Goal: Transaction & Acquisition: Obtain resource

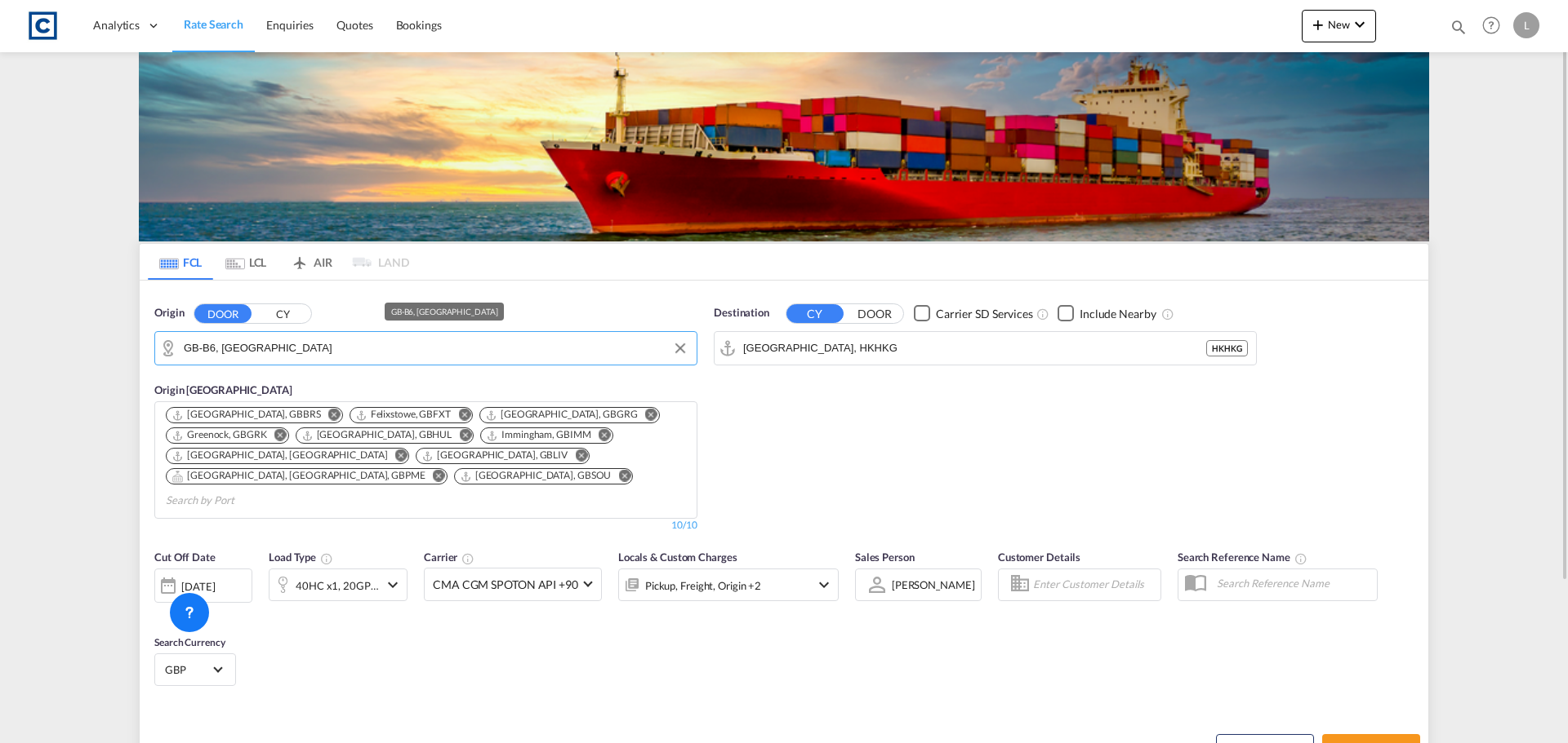
click at [272, 341] on input "GB-B6, [GEOGRAPHIC_DATA]" at bounding box center [436, 349] width 505 height 25
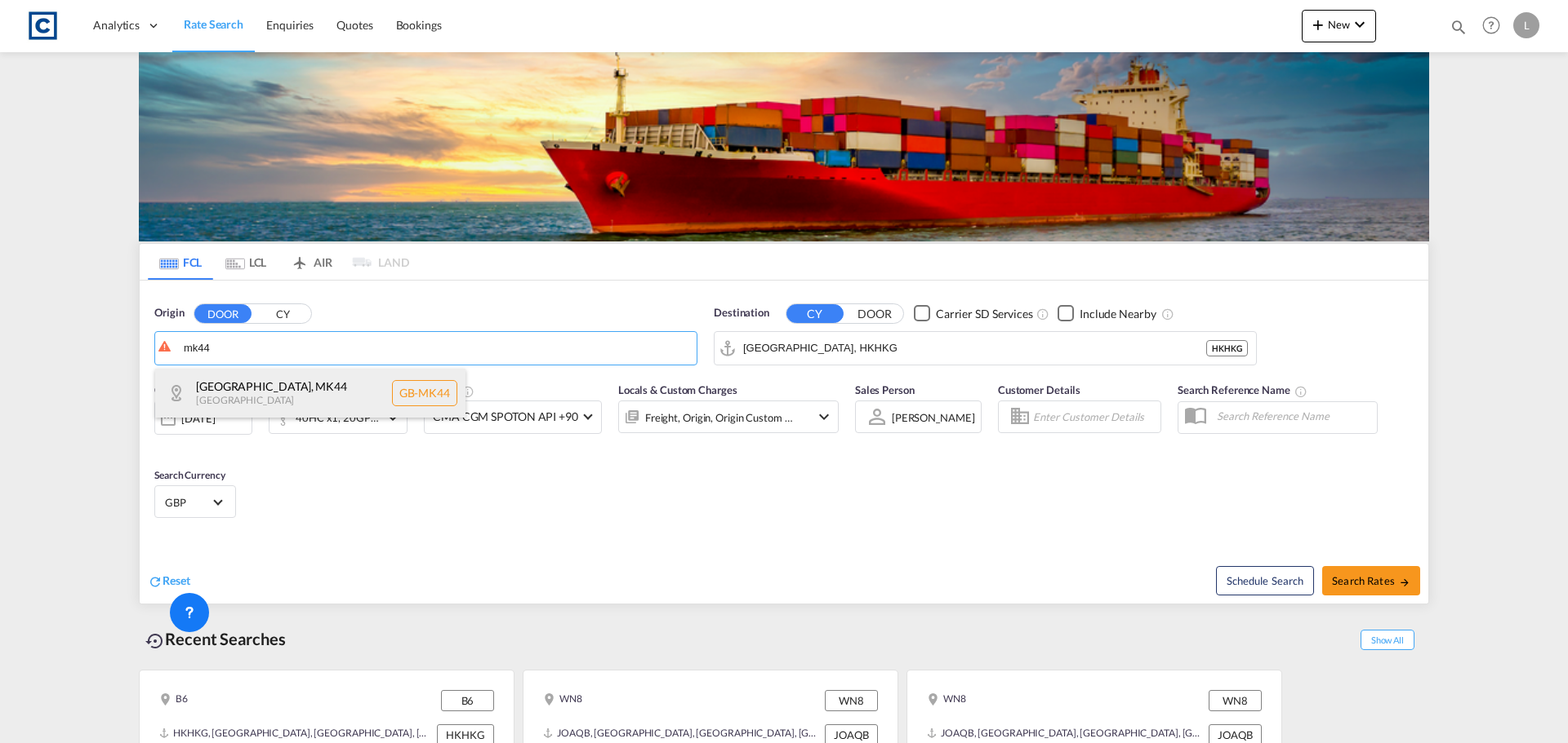
drag, startPoint x: 253, startPoint y: 403, endPoint x: 351, endPoint y: 403, distance: 98.0
click at [254, 404] on div "[GEOGRAPHIC_DATA] , MK44 [GEOGRAPHIC_DATA] [GEOGRAPHIC_DATA]-MK44" at bounding box center [310, 393] width 310 height 49
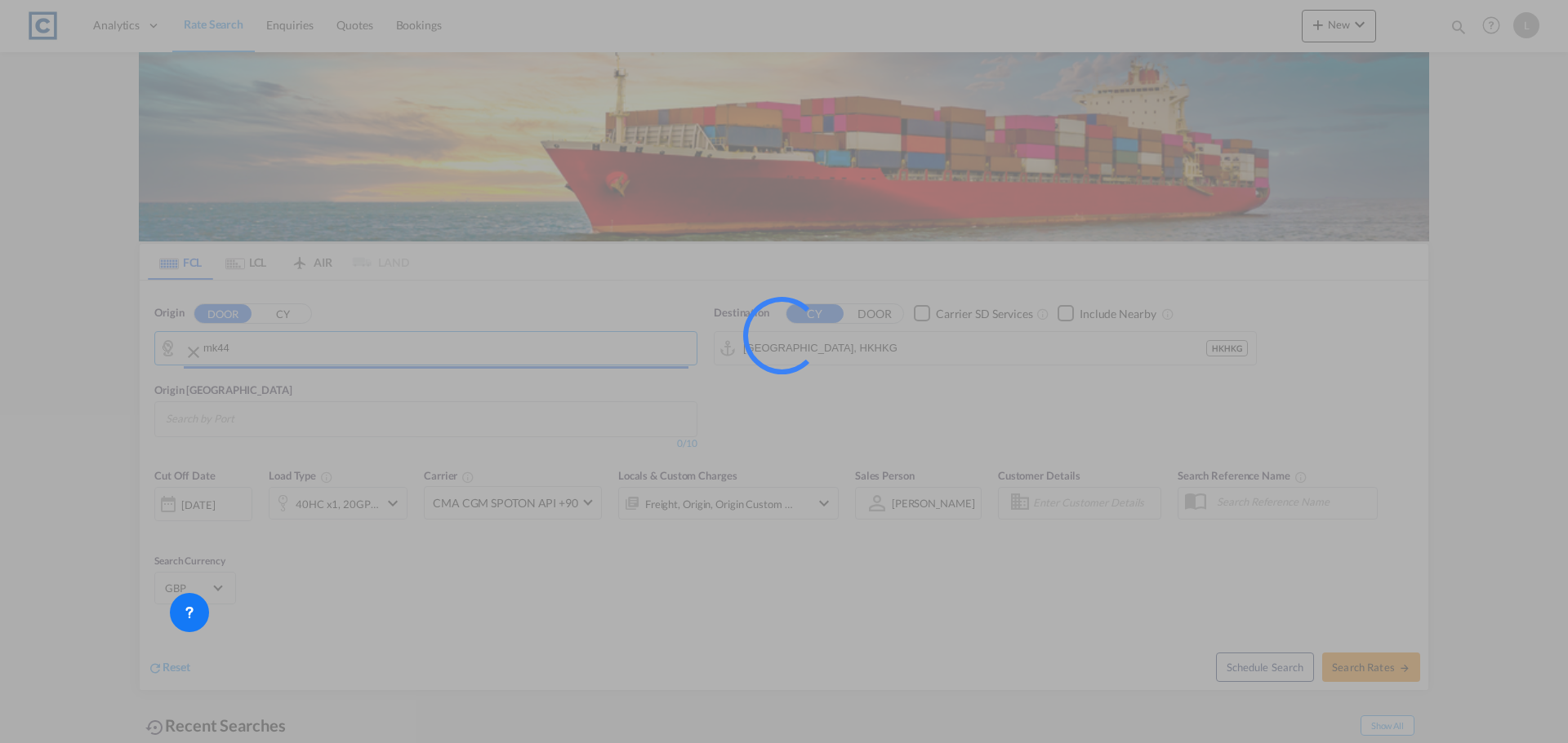
type input "GB-MK44, [GEOGRAPHIC_DATA]"
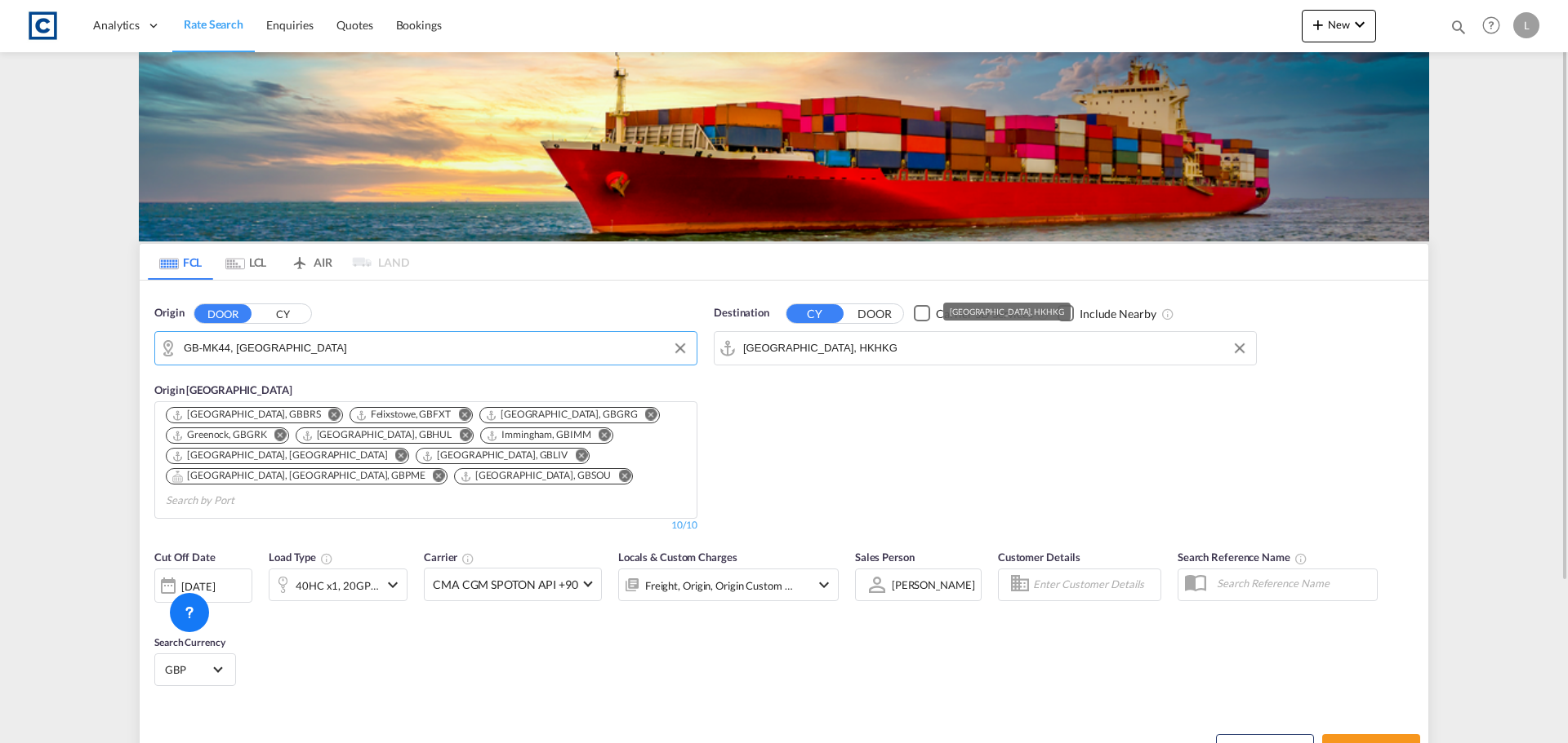
click at [861, 349] on input "[GEOGRAPHIC_DATA], HKHKG" at bounding box center [996, 349] width 505 height 25
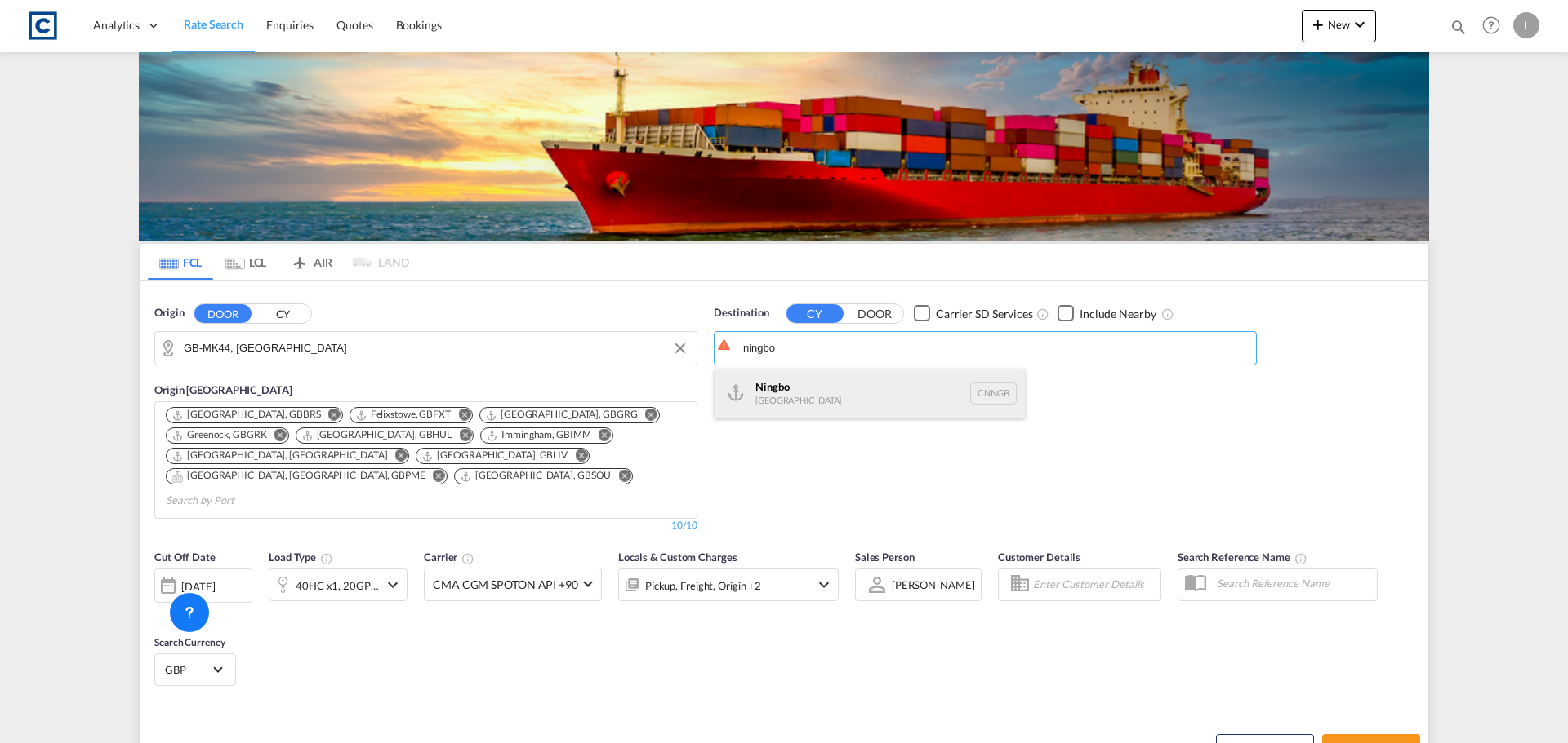
click at [788, 391] on div "Ningbo [GEOGRAPHIC_DATA] CNNGB" at bounding box center [869, 393] width 310 height 49
type input "Ningbo, CNNGB"
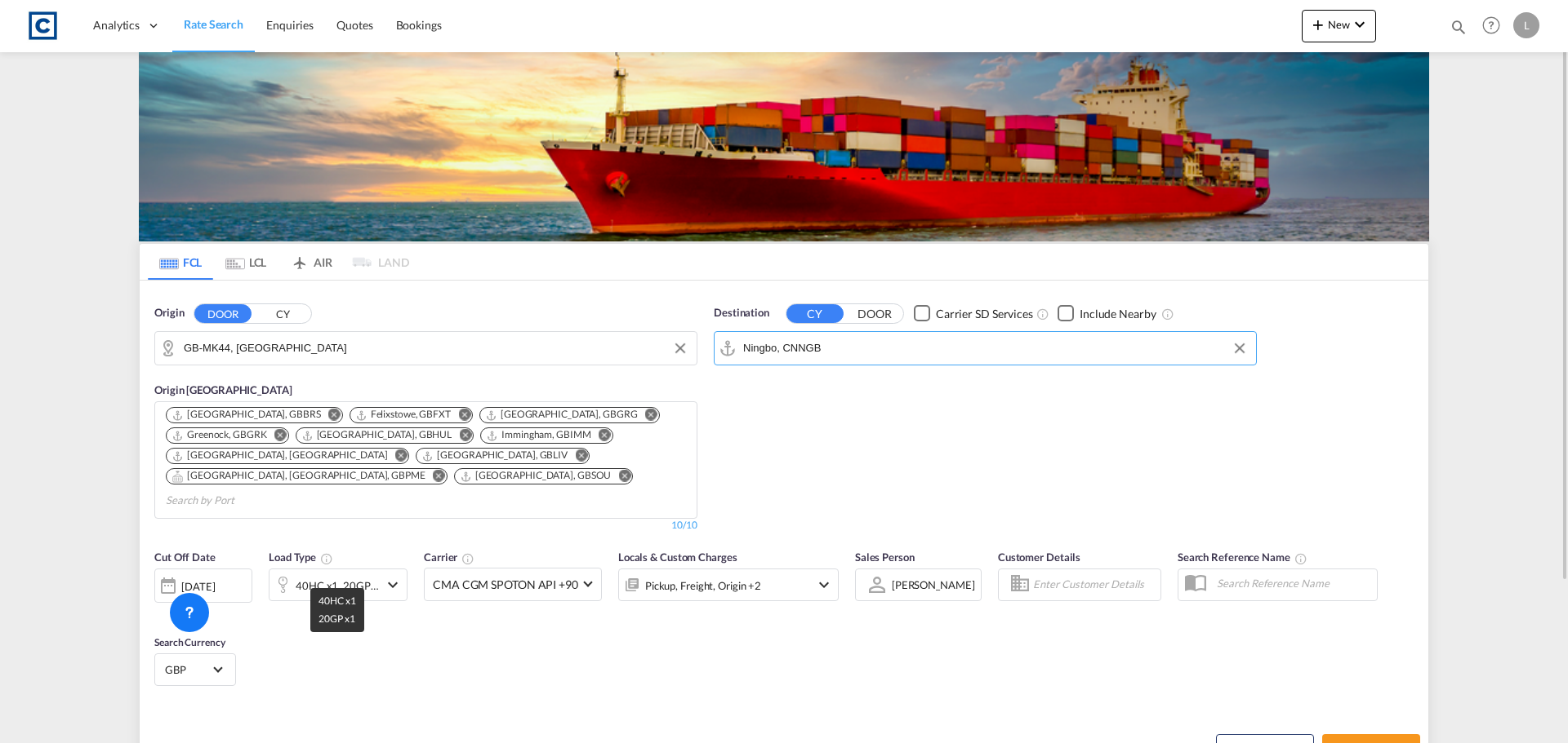
click at [373, 575] on div "40HC x1, 20GP x1" at bounding box center [338, 586] width 83 height 23
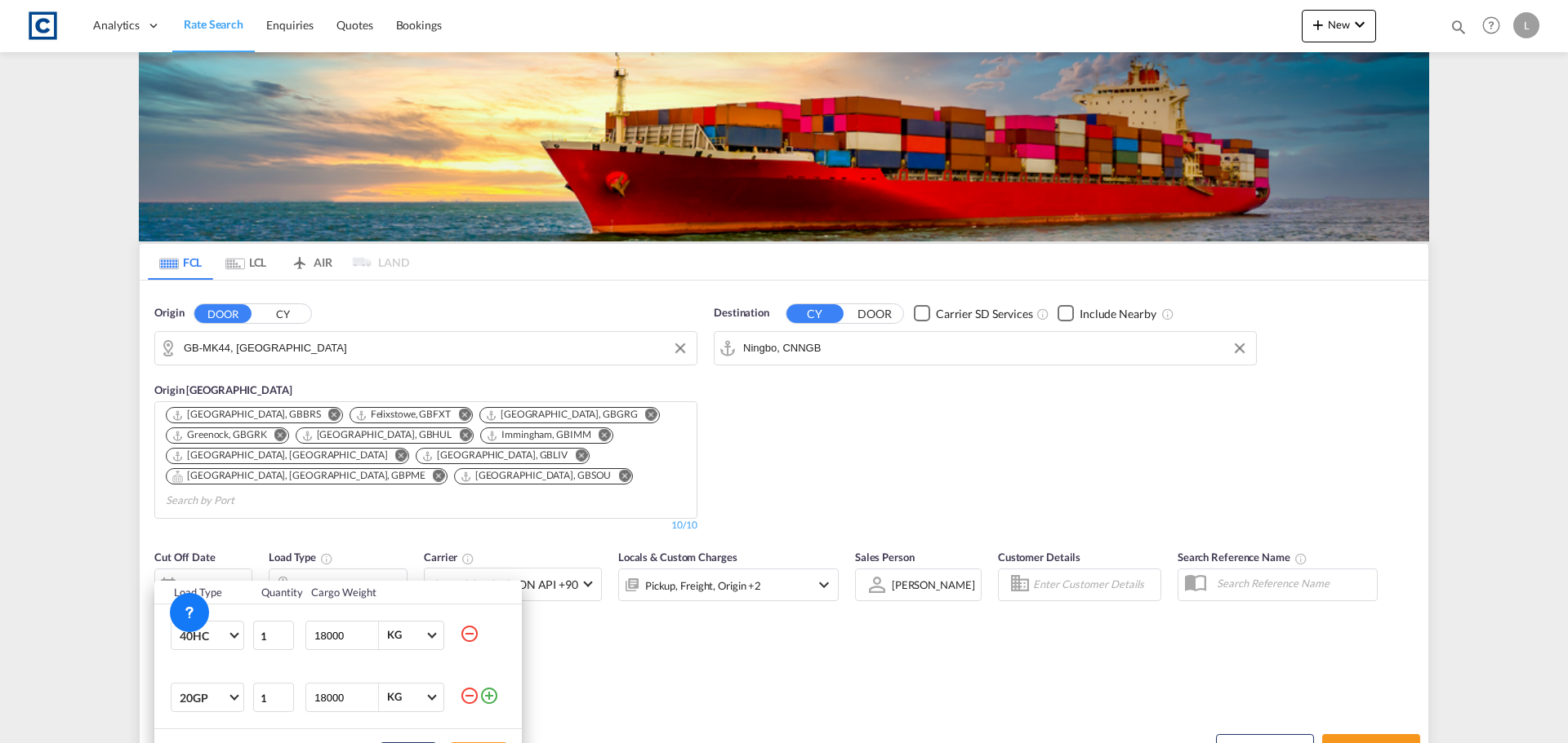
click at [469, 634] on md-icon "icon-minus-circle-outline" at bounding box center [469, 633] width 20 height 20
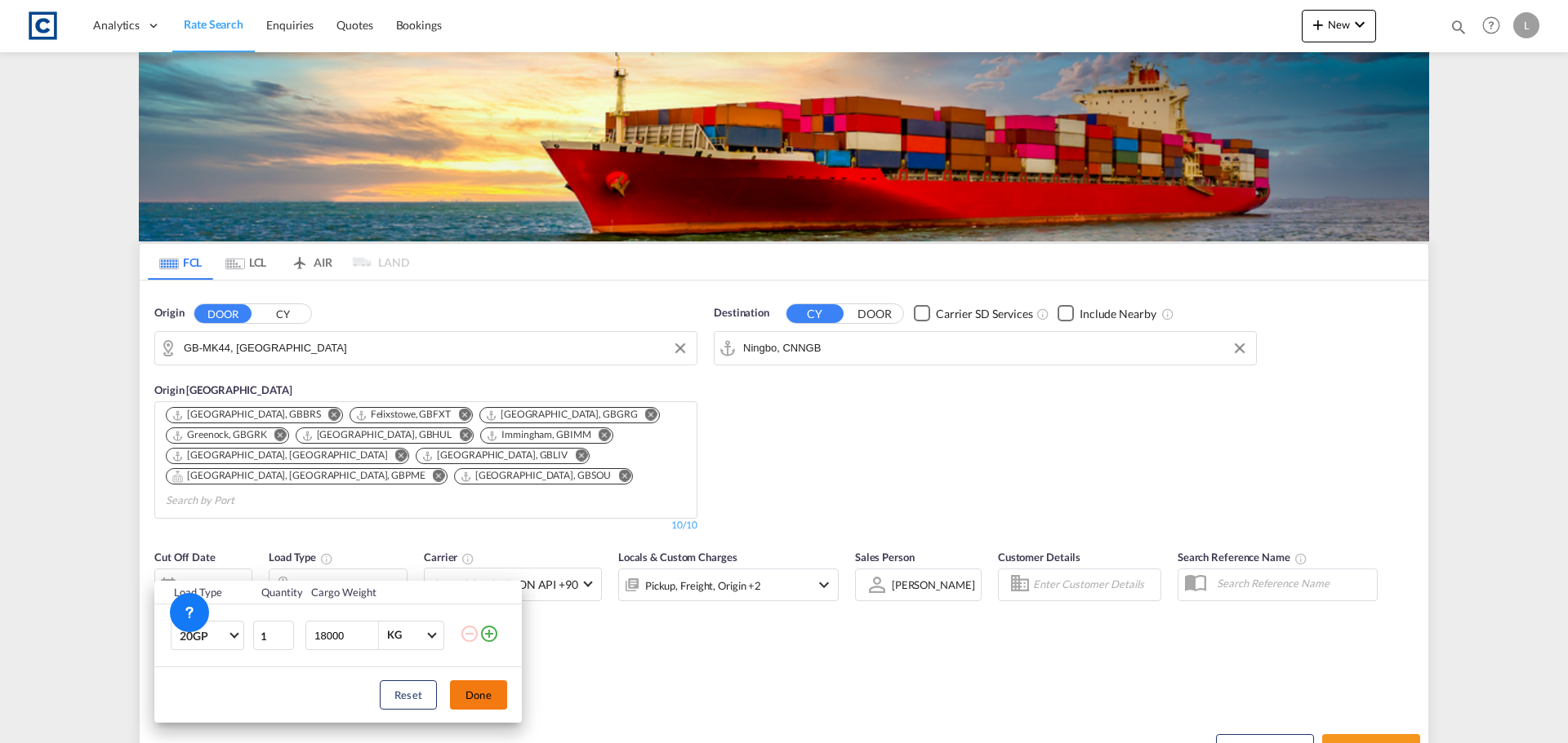
click at [498, 691] on button "Done" at bounding box center [479, 695] width 57 height 29
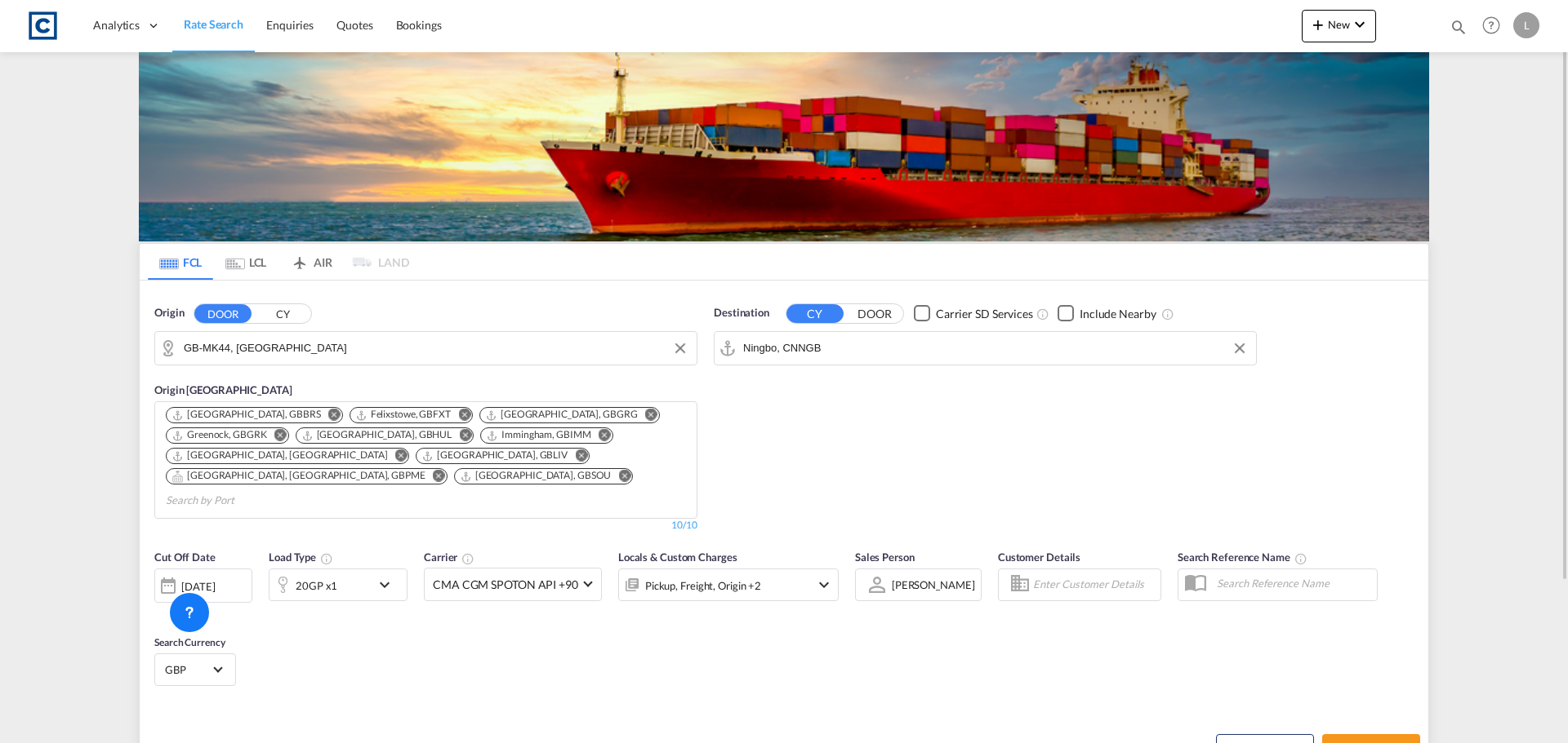
click at [774, 569] on div "Pickup, Freight, Origin +2" at bounding box center [706, 585] width 175 height 33
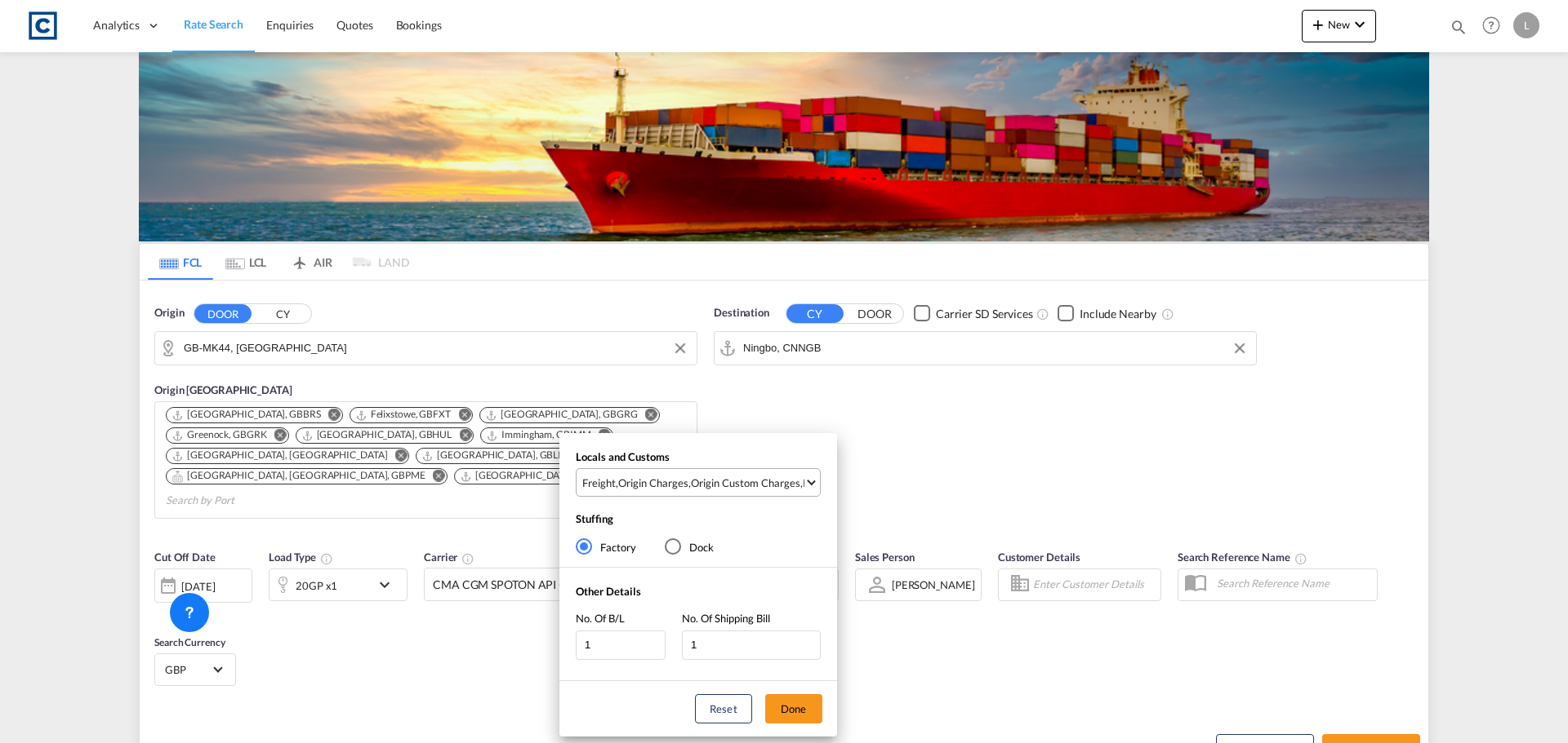
click at [745, 475] on md-select-value "Freight , Origin Charges , Origin Custom Charges , Pickup Charges" at bounding box center [700, 482] width 239 height 26
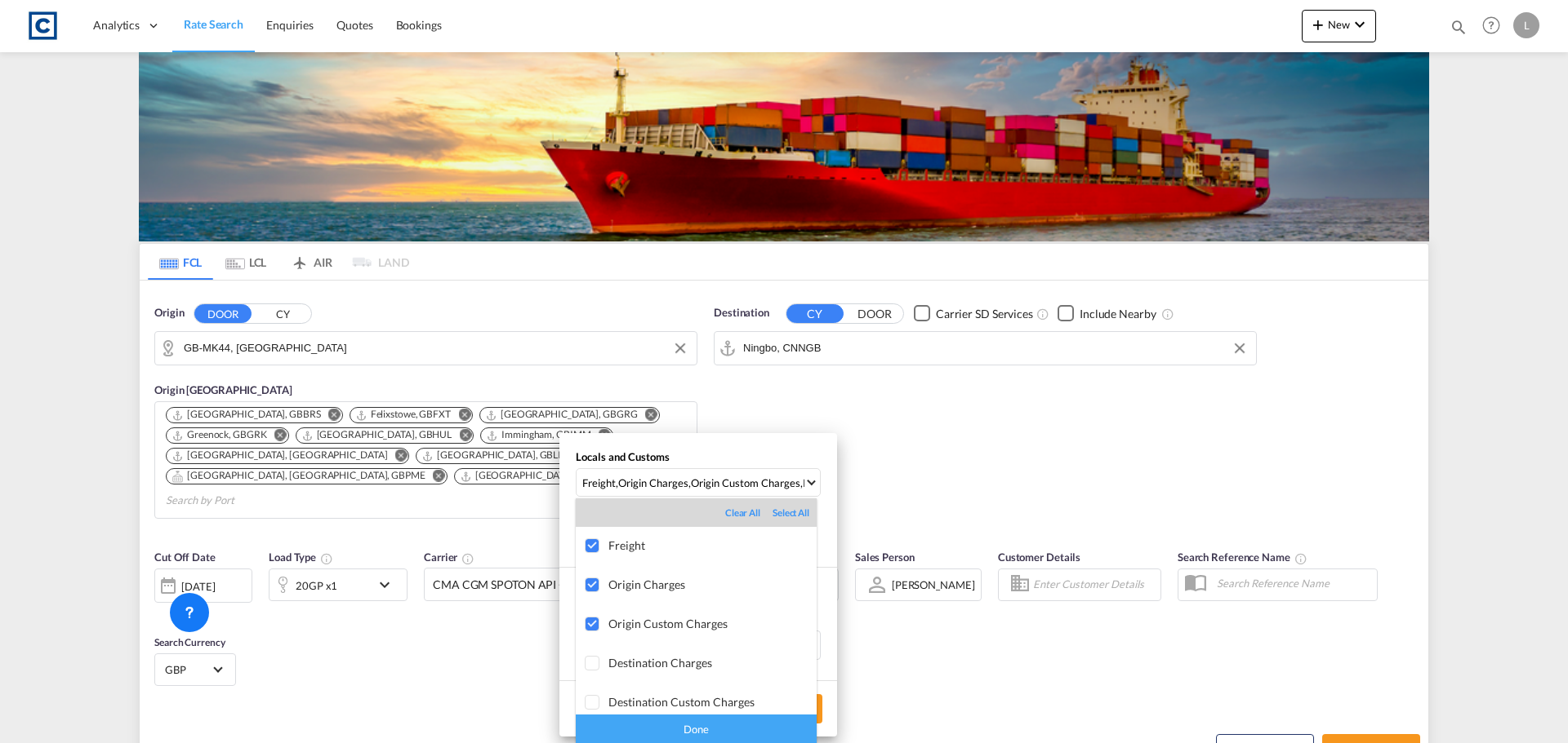
click at [686, 722] on div "Done" at bounding box center [696, 729] width 241 height 28
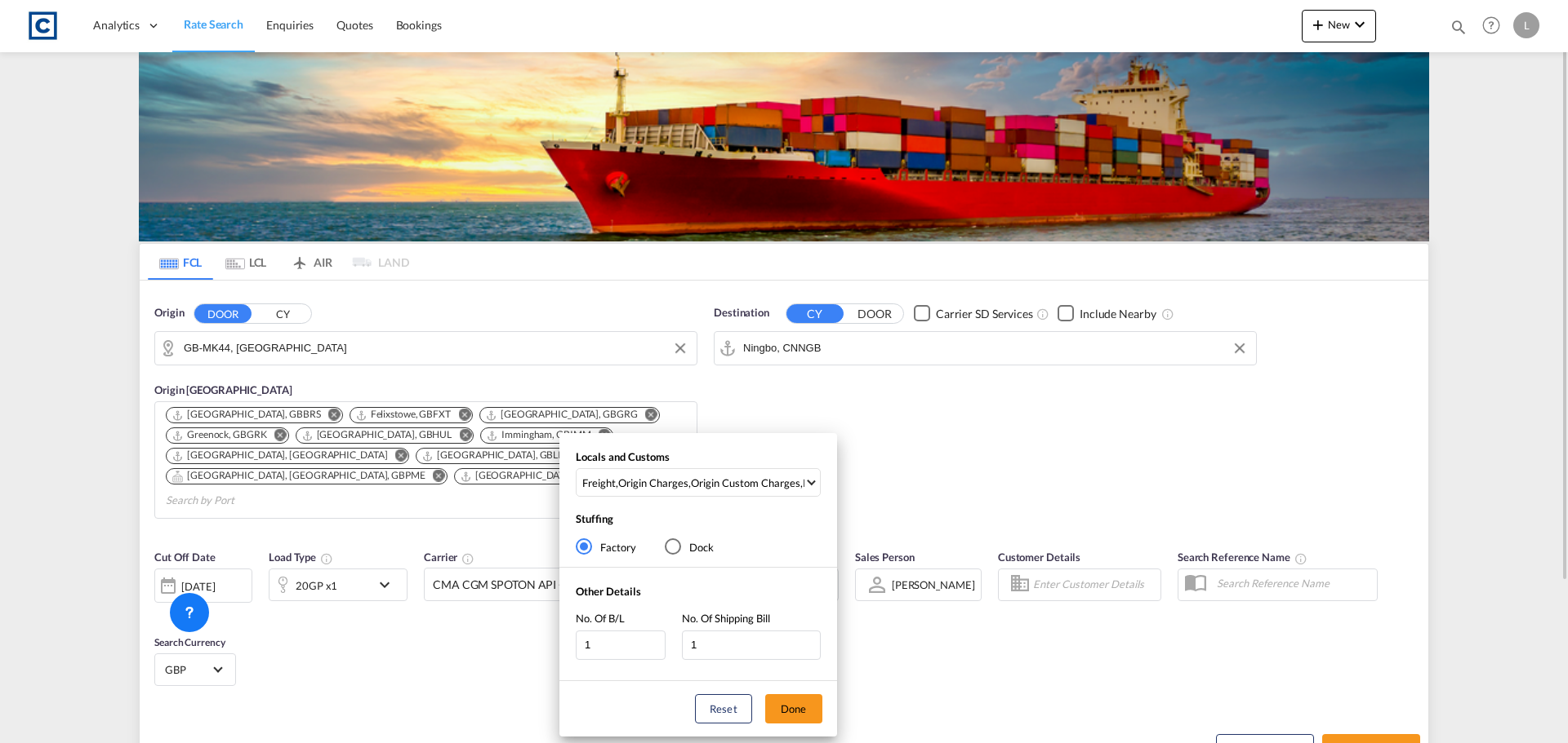
drag, startPoint x: 783, startPoint y: 703, endPoint x: 1018, endPoint y: 717, distance: 235.4
click at [789, 703] on button "Done" at bounding box center [793, 709] width 57 height 29
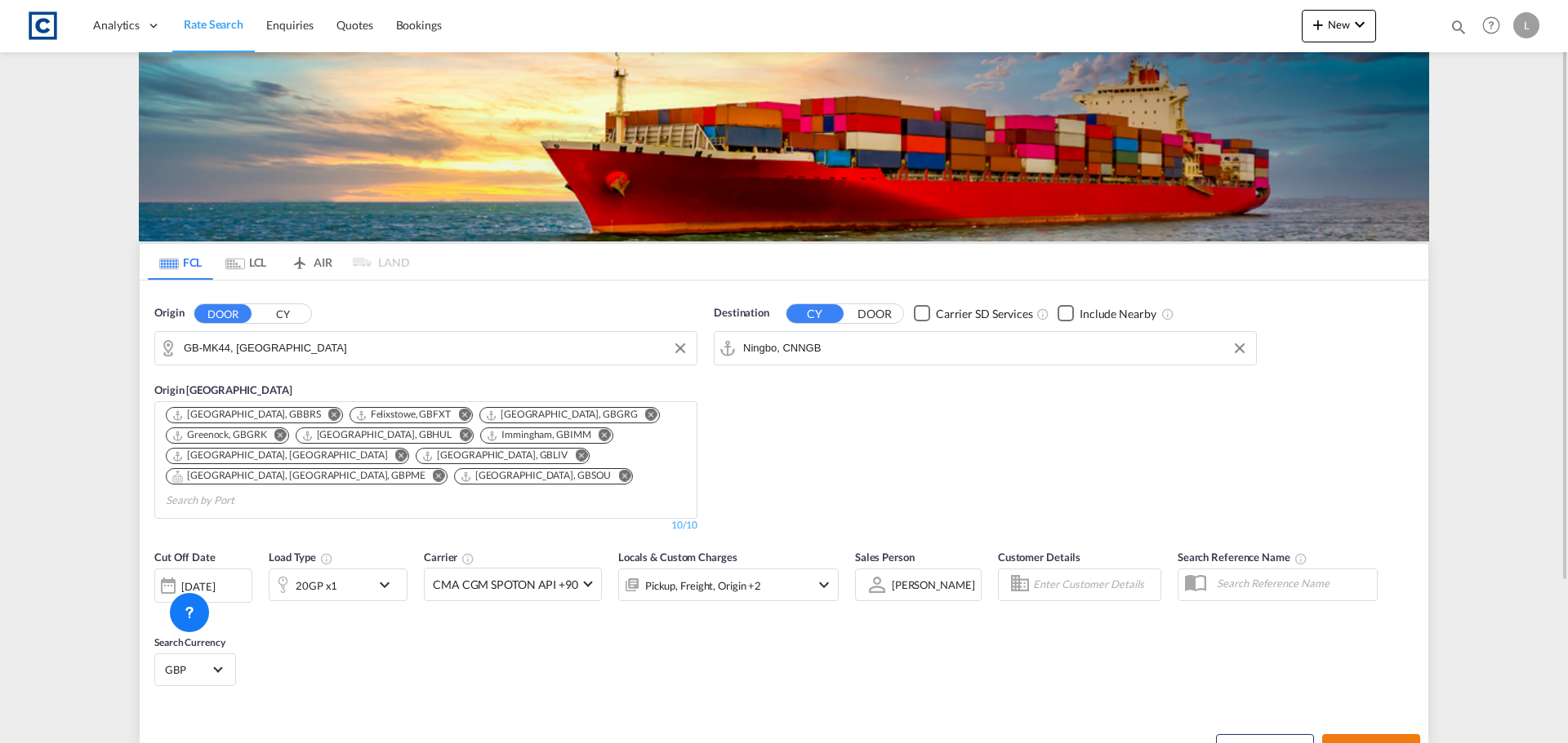
click at [1385, 743] on span "Search Rates" at bounding box center [1370, 750] width 78 height 13
type input "MK44 to CNNGB / [DATE]"
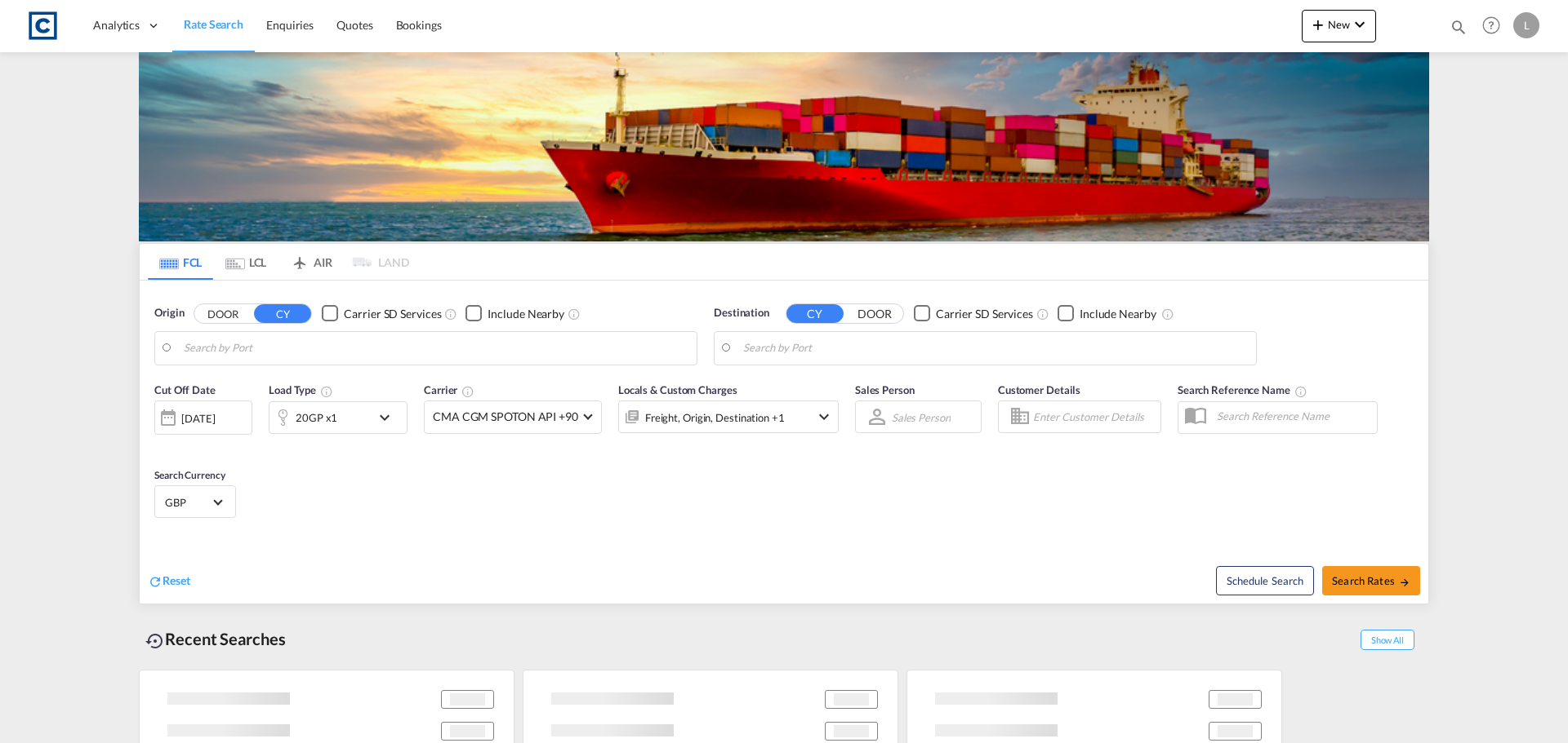
type input "GB-MK44, [GEOGRAPHIC_DATA]"
type input "Ningbo, CNNGB"
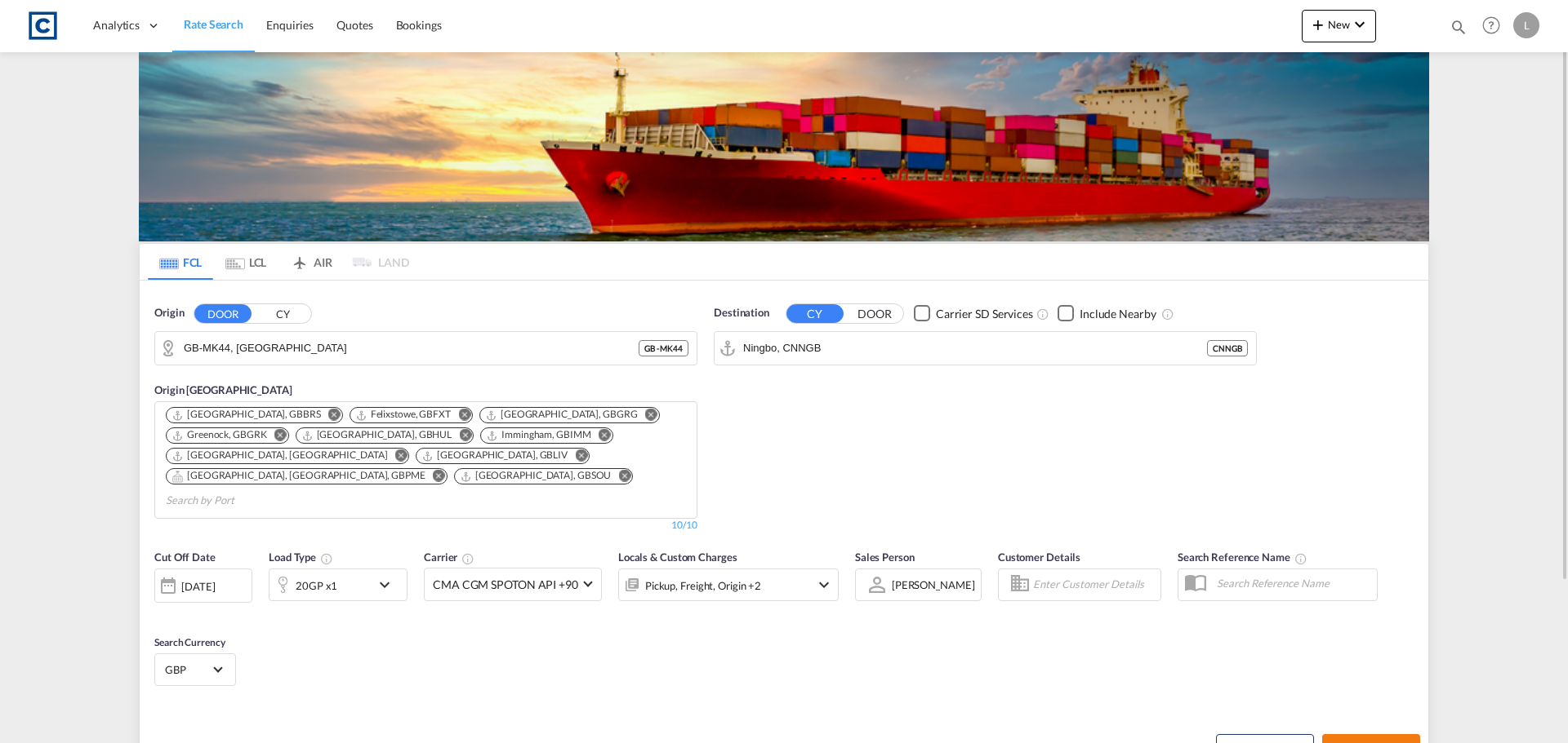
click at [1368, 743] on span "Search Rates" at bounding box center [1370, 750] width 78 height 13
type input "MK44 to CNNGB / [DATE]"
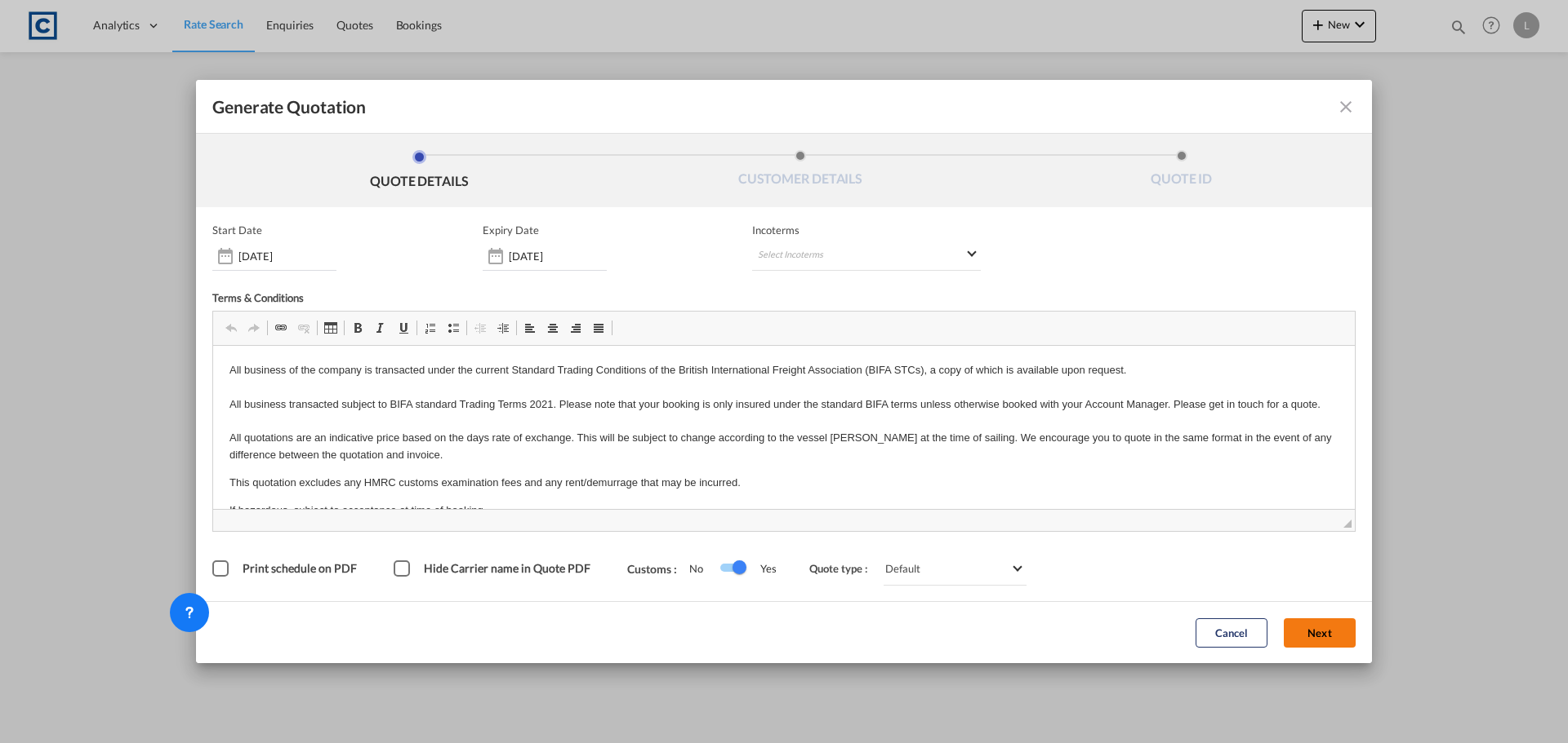
click at [1318, 630] on button "Next" at bounding box center [1319, 632] width 72 height 29
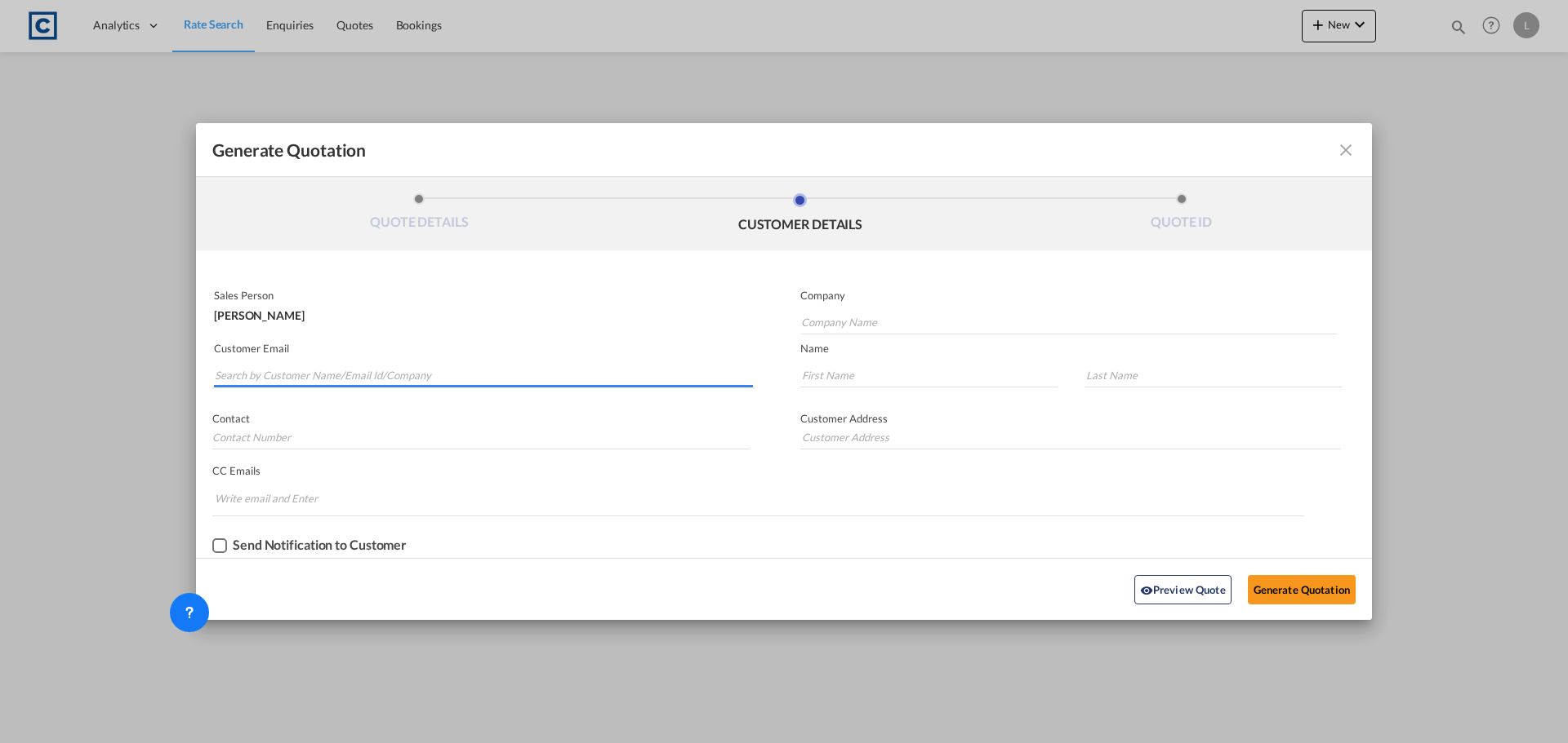
click at [396, 372] on input "Search by Customer Name/Email Id/Company" at bounding box center [483, 375] width 538 height 25
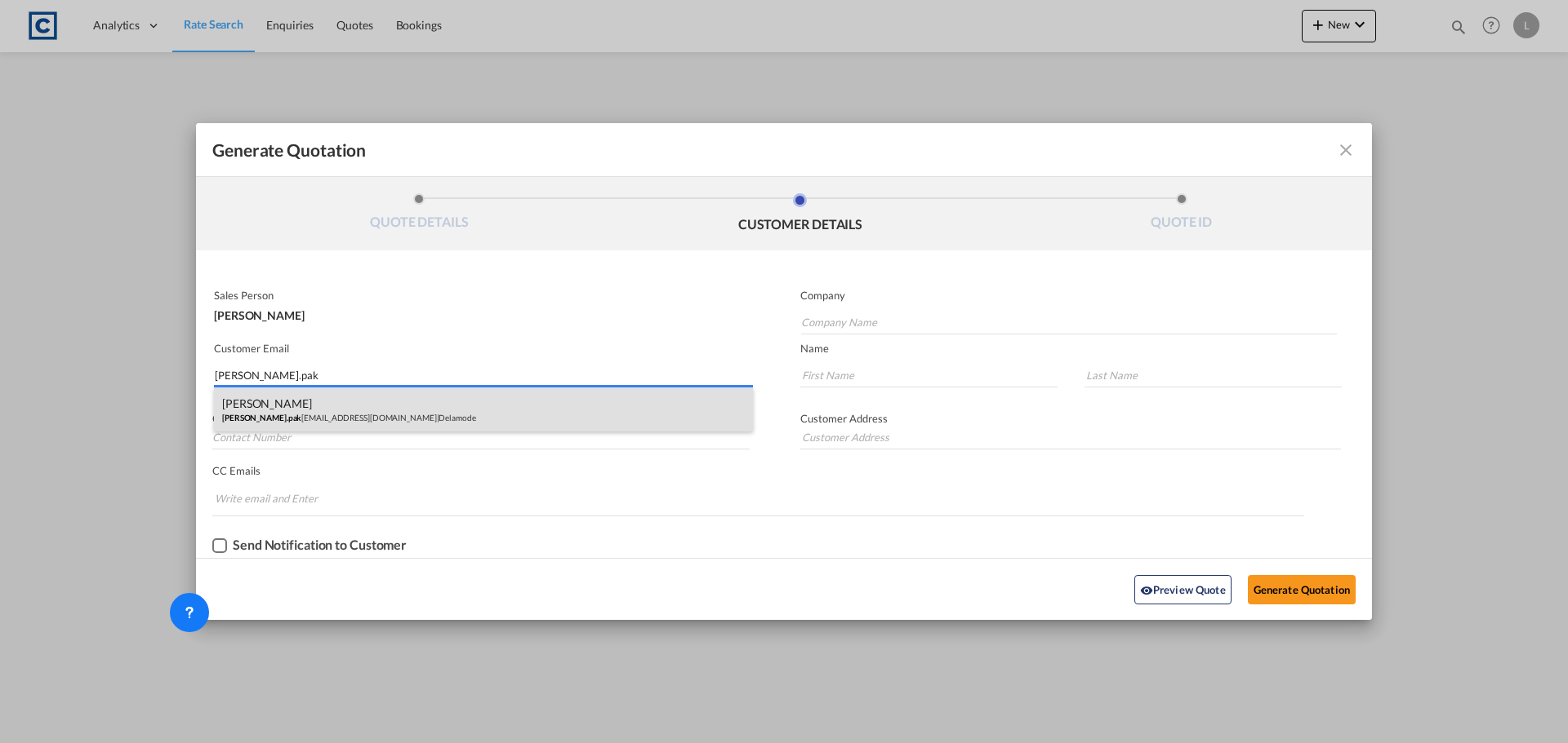
type input "marcin.pak"
click at [314, 427] on div "Marcin Pakosik marcin.pak osik@delamode-group.com | Delamode" at bounding box center [483, 409] width 539 height 44
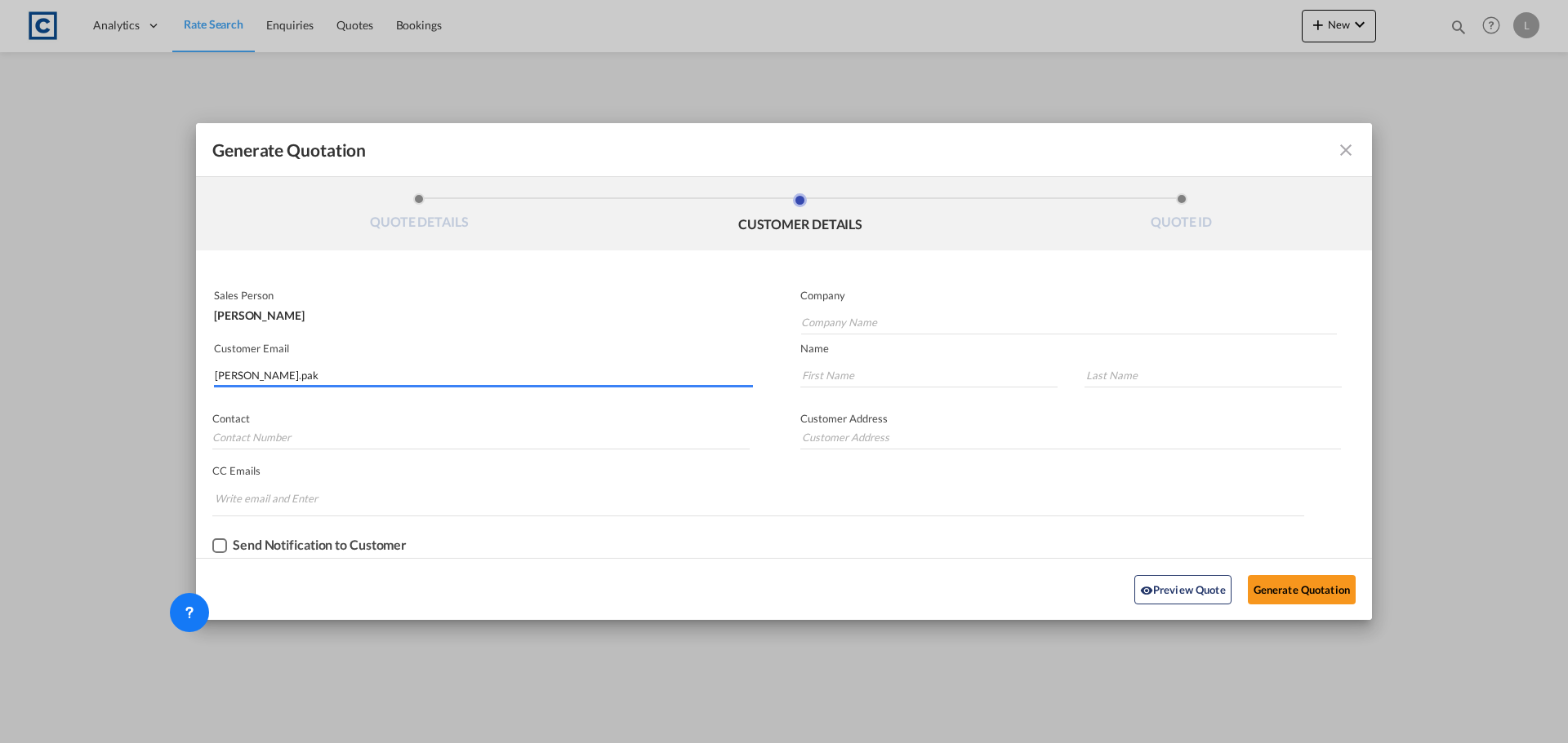
type input "Delamode"
type input "marcin.pakosik@delamode-group.com"
type input "Marcin"
type input "Pakosik"
type input "Blackwater Close, Rainham, Essex, RM13 8UA"
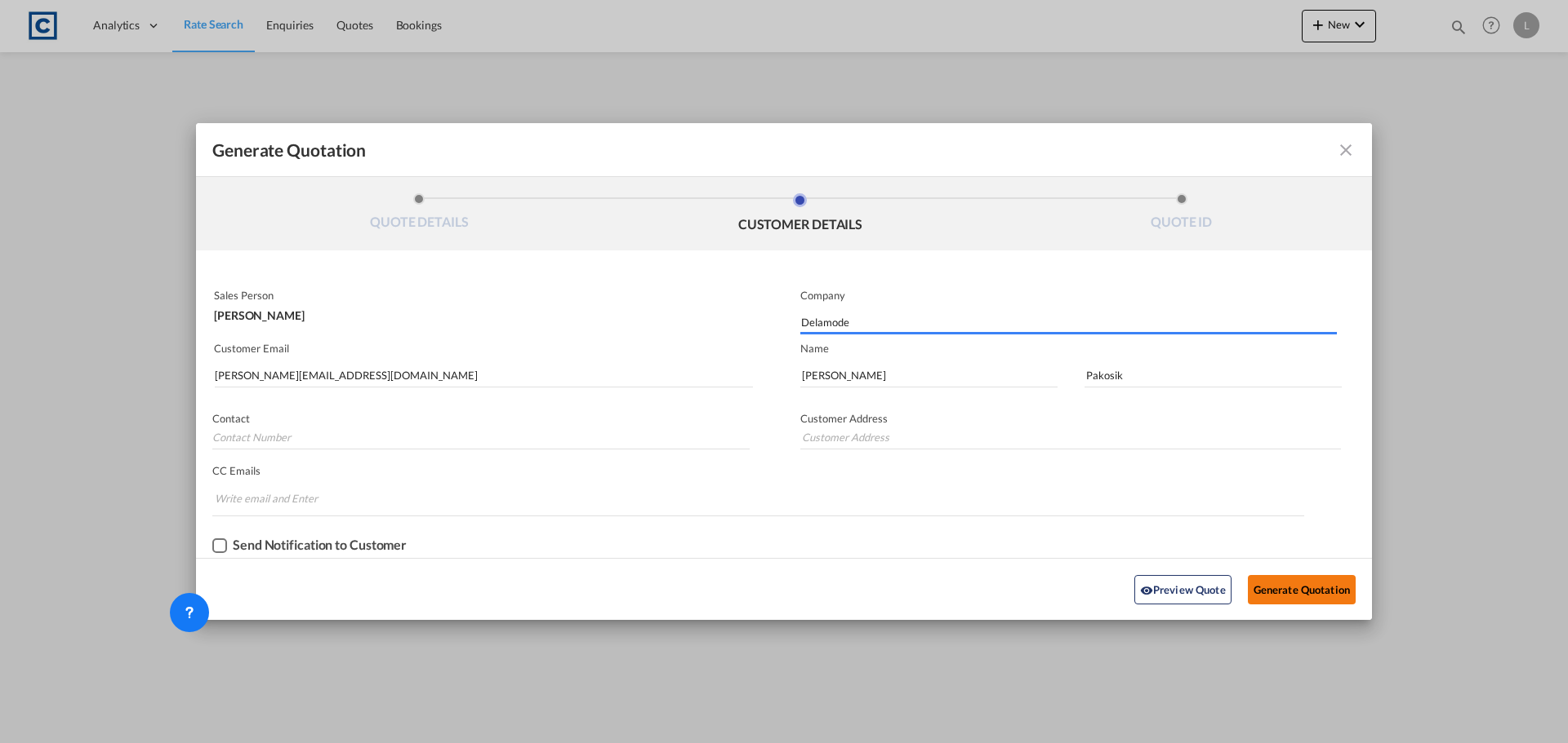
click at [1319, 583] on button "Generate Quotation" at bounding box center [1301, 590] width 108 height 29
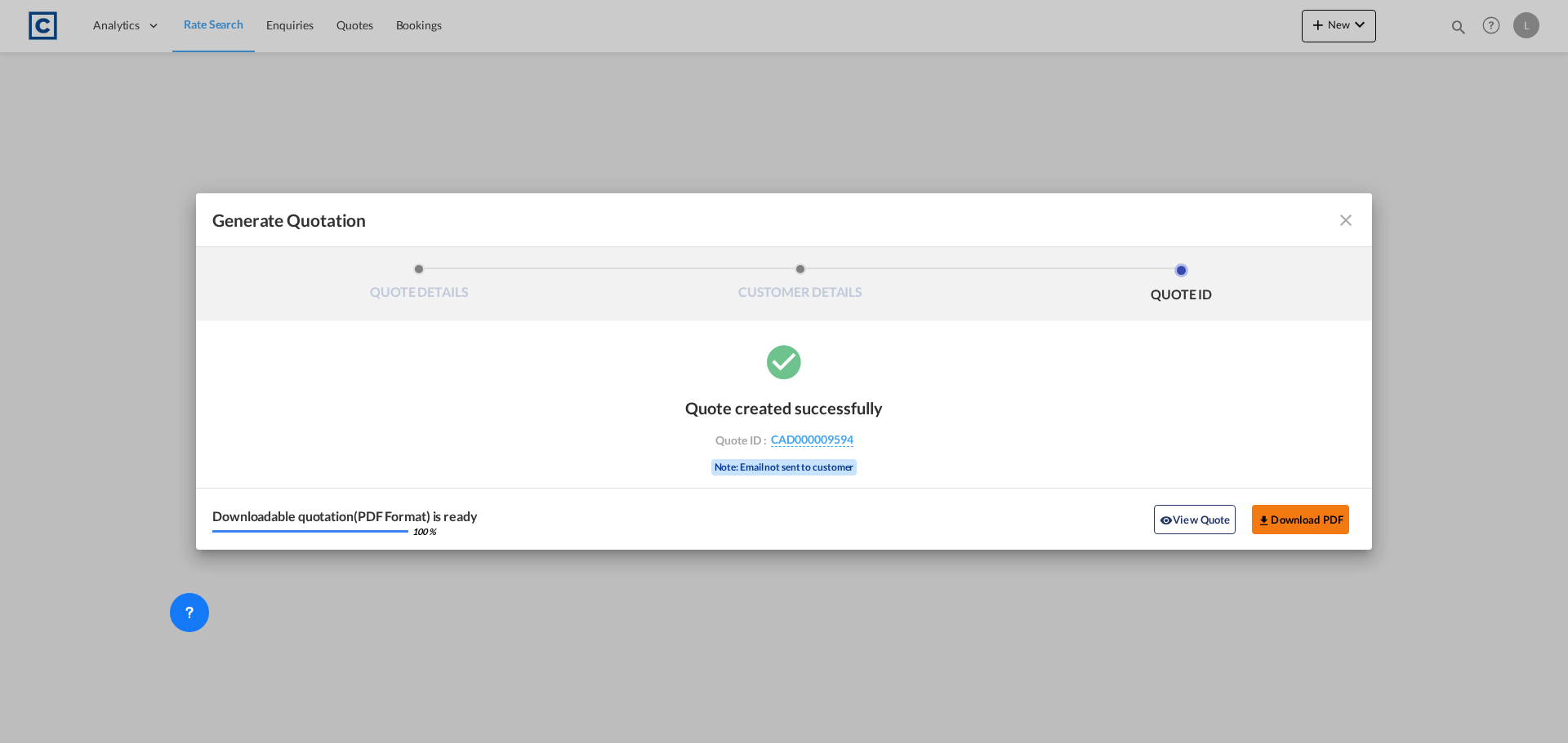
click at [1309, 510] on button "Download PDF" at bounding box center [1299, 519] width 97 height 29
click at [201, 19] on div "Generate Quotation QUOTE DETAILS CUSTOMER DETAILS QUOTE ID Start Date 04 Sep 20…" at bounding box center [784, 372] width 1568 height 743
click at [215, 20] on div "Generate Quotation QUOTE DETAILS CUSTOMER DETAILS QUOTE ID Start Date 04 Sep 20…" at bounding box center [784, 372] width 1568 height 743
click at [218, 20] on div "Generate Quotation QUOTE DETAILS CUSTOMER DETAILS QUOTE ID Start Date 04 Sep 20…" at bounding box center [784, 372] width 1568 height 743
click at [1346, 222] on md-icon "icon-close fg-AAA8AD cursor m-0" at bounding box center [1345, 220] width 20 height 20
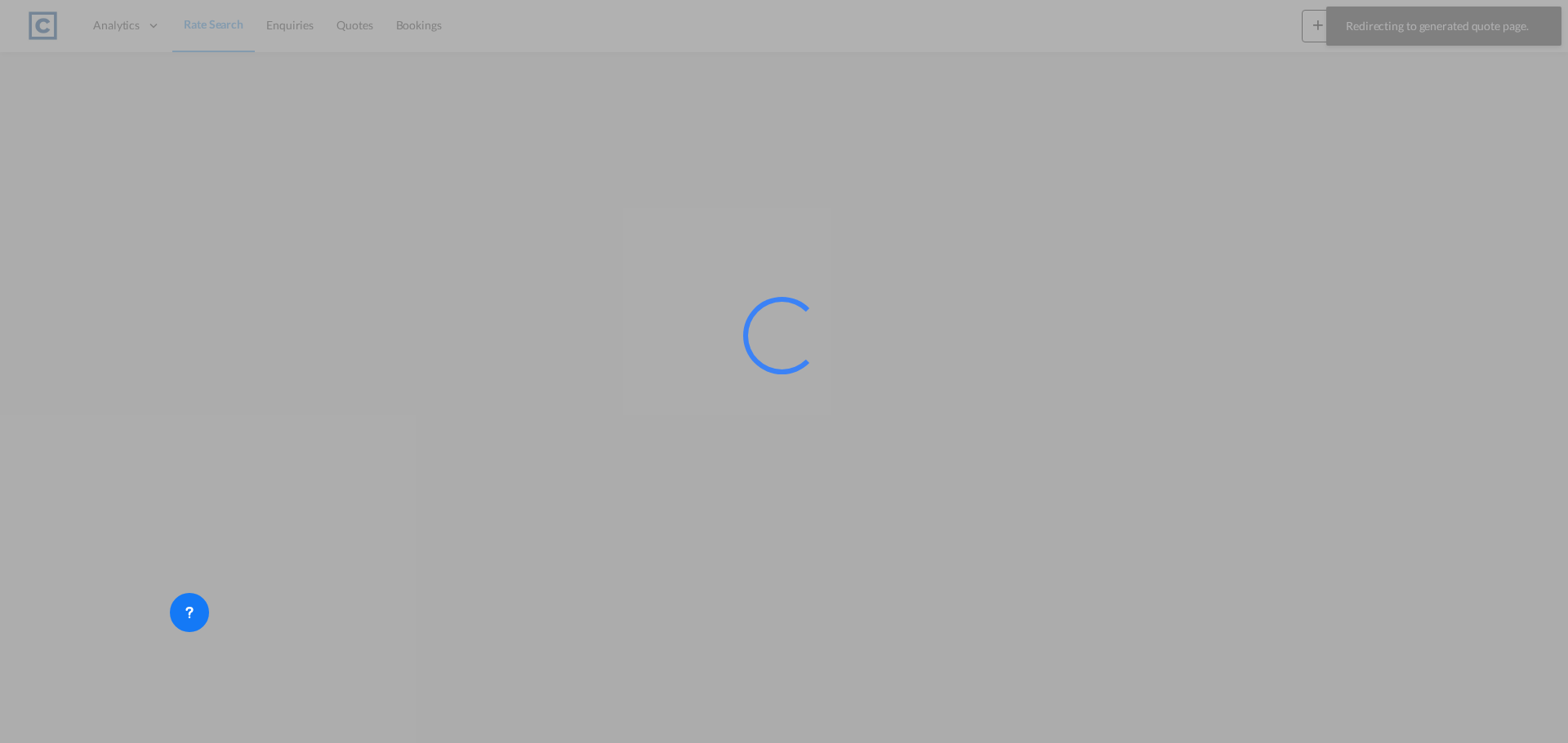
click at [200, 25] on div at bounding box center [784, 372] width 1568 height 743
click at [200, 26] on div at bounding box center [784, 372] width 1568 height 743
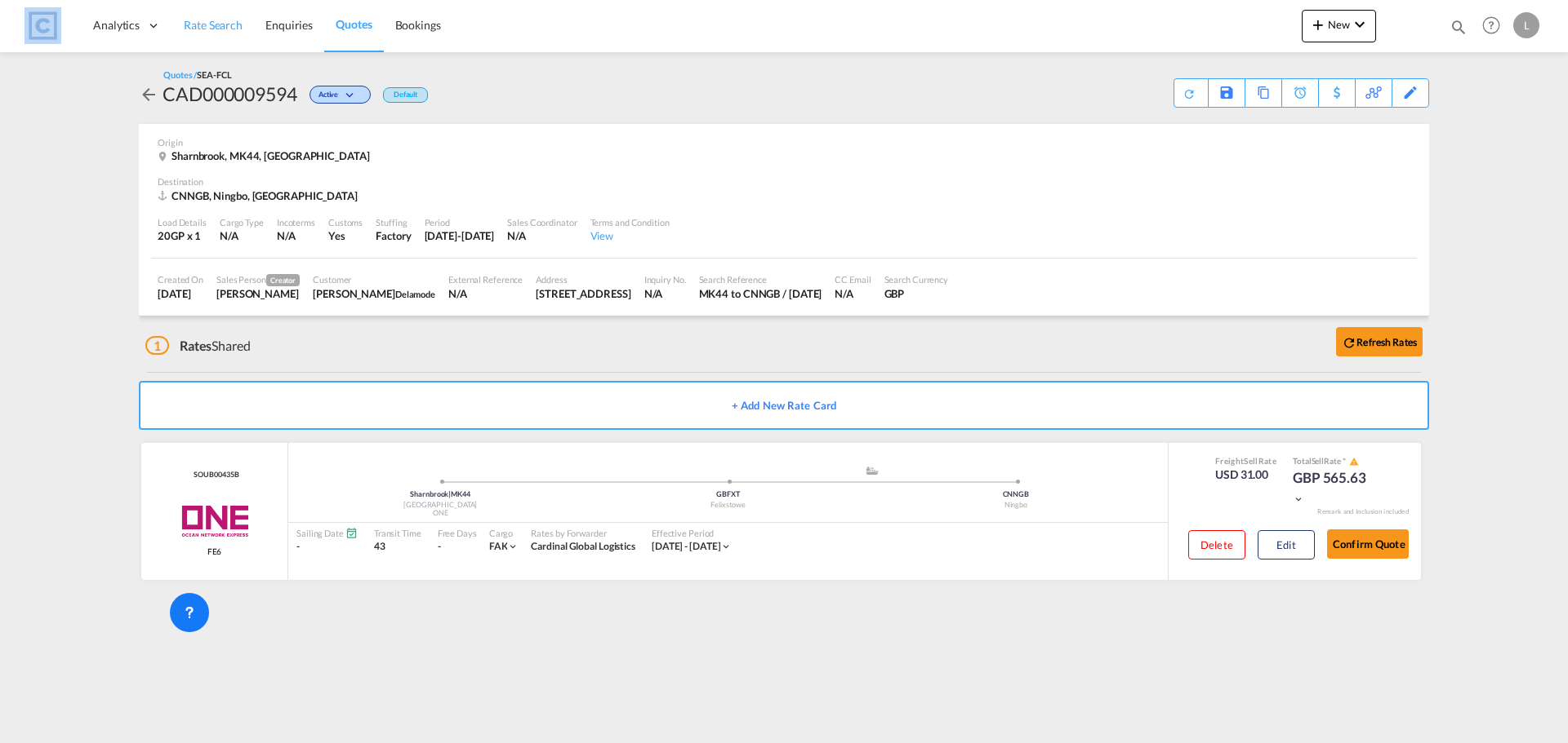
click at [212, 26] on span "Rate Search" at bounding box center [213, 25] width 59 height 14
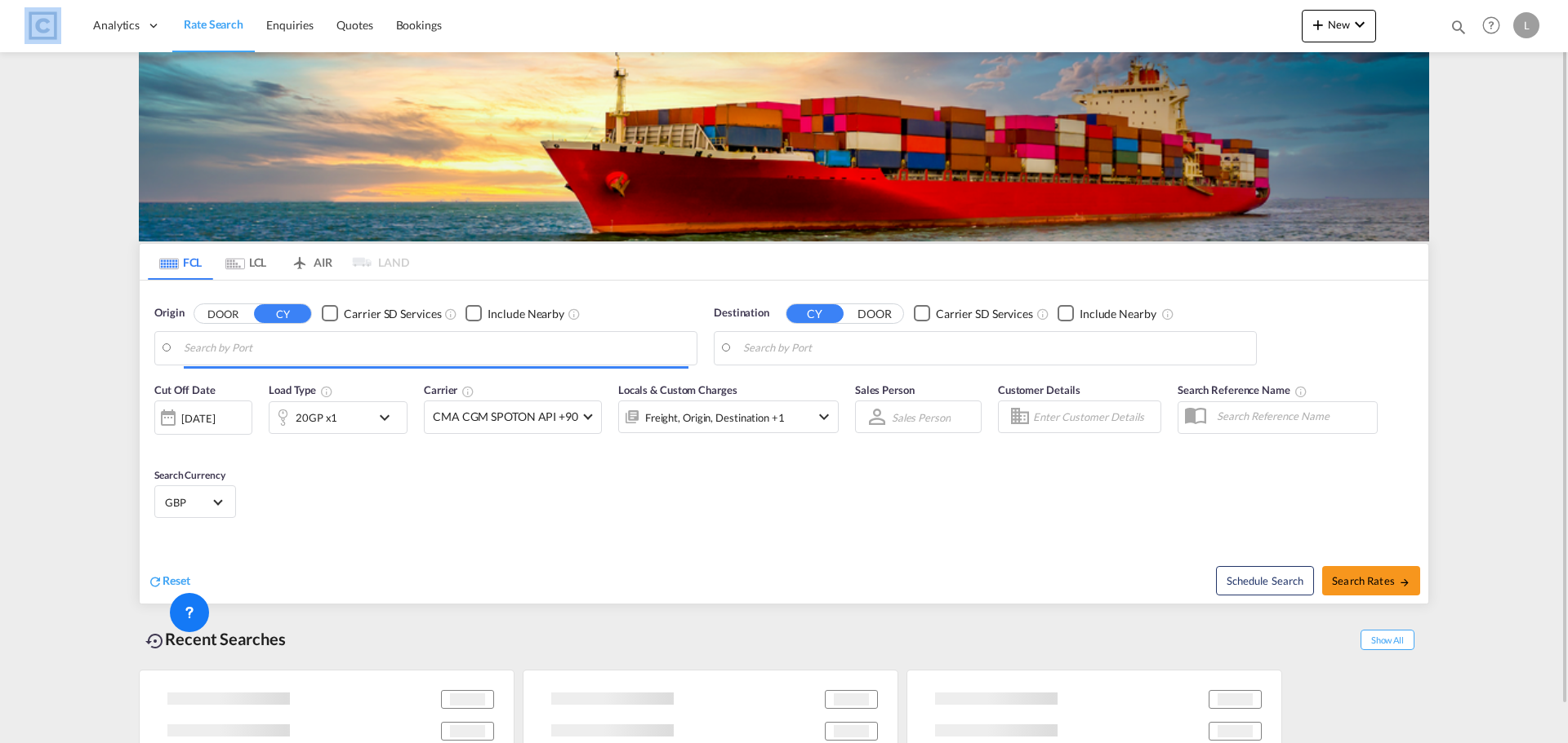
click at [234, 320] on body "Analytics Dashboard Rate Search Enquiries Quotes Bookings" at bounding box center [784, 372] width 1568 height 743
type input "GB-MK44, [GEOGRAPHIC_DATA]"
type input "Ningbo, CNNGB"
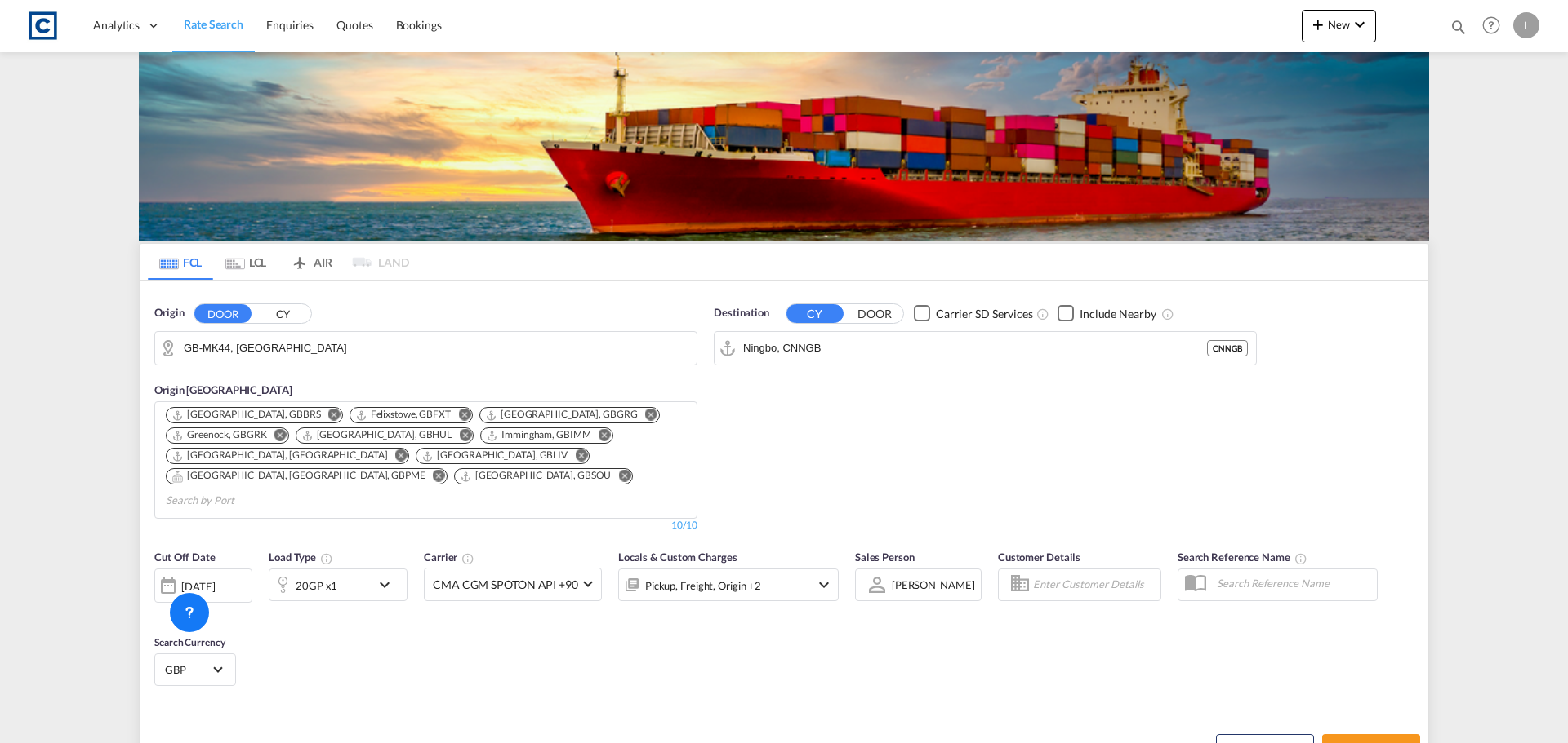
click at [210, 351] on input "GB-MK44, [GEOGRAPHIC_DATA]" at bounding box center [436, 349] width 505 height 25
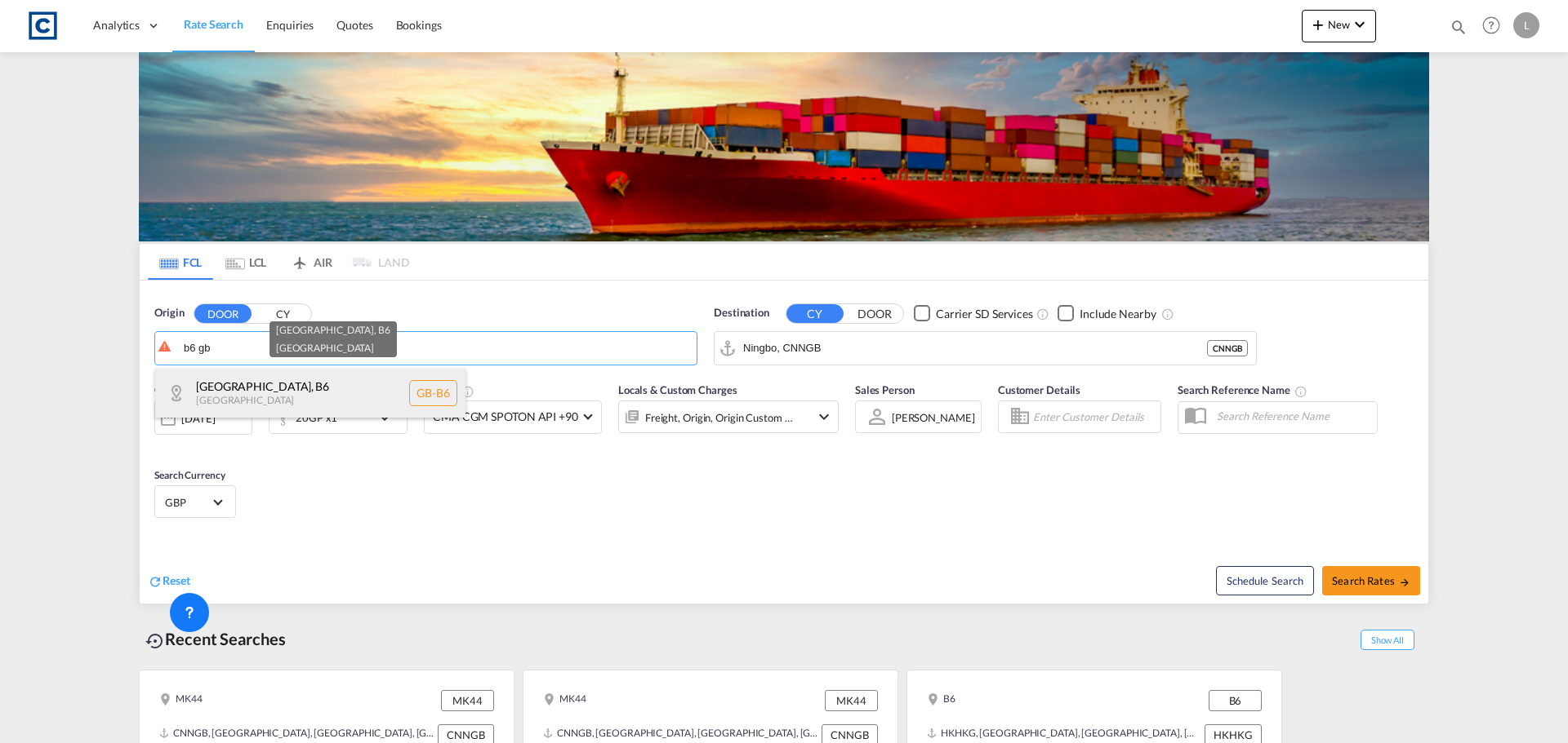
click at [265, 390] on div "Birmingham , B6 United Kingdom GB-B6" at bounding box center [310, 393] width 310 height 49
type input "GB-B6, [GEOGRAPHIC_DATA]"
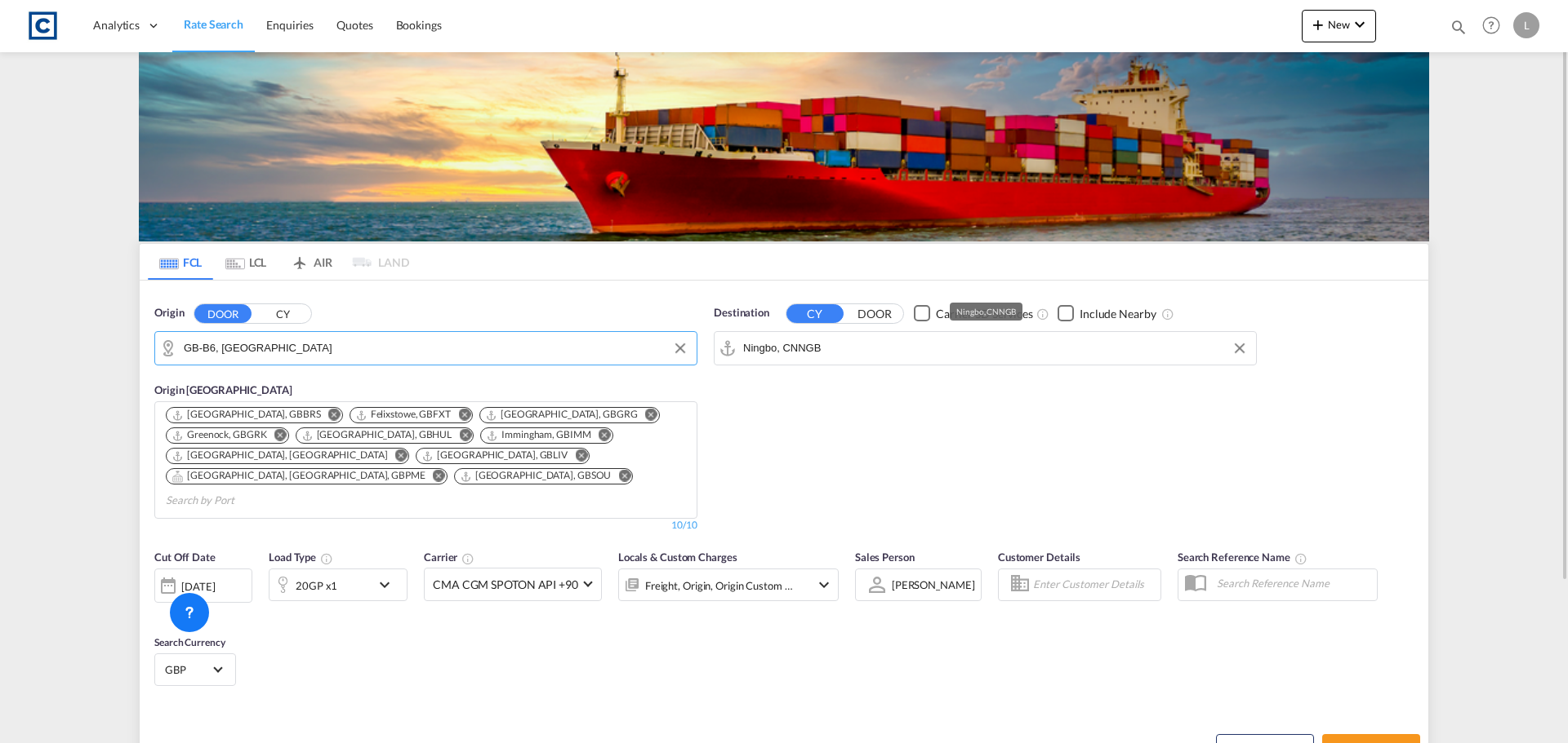
click at [893, 348] on input "Ningbo, CNNGB" at bounding box center [996, 349] width 505 height 25
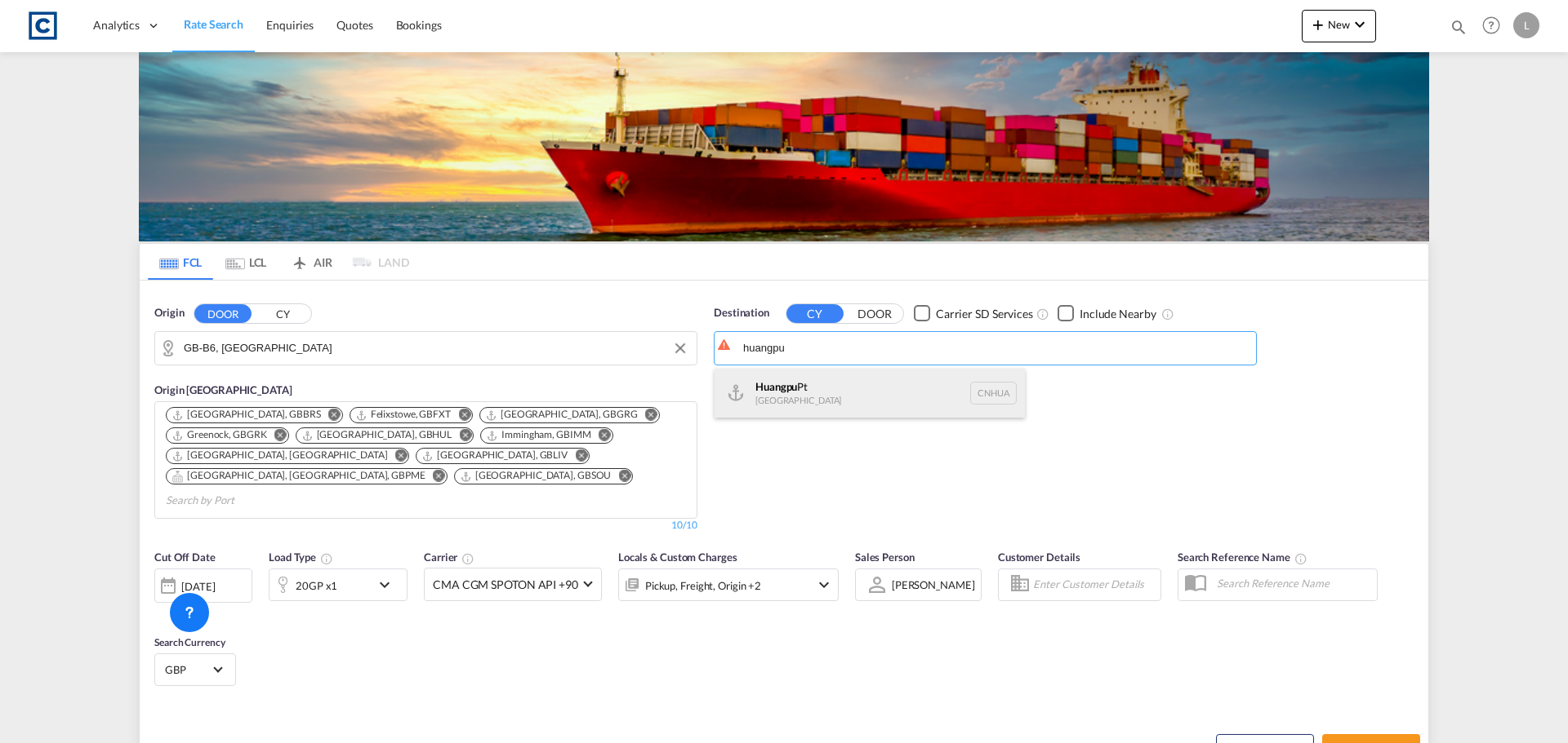
click at [848, 397] on div "Huangpu Pt China CNHUA" at bounding box center [869, 393] width 310 height 49
type input "Huangpu Pt, CNHUA"
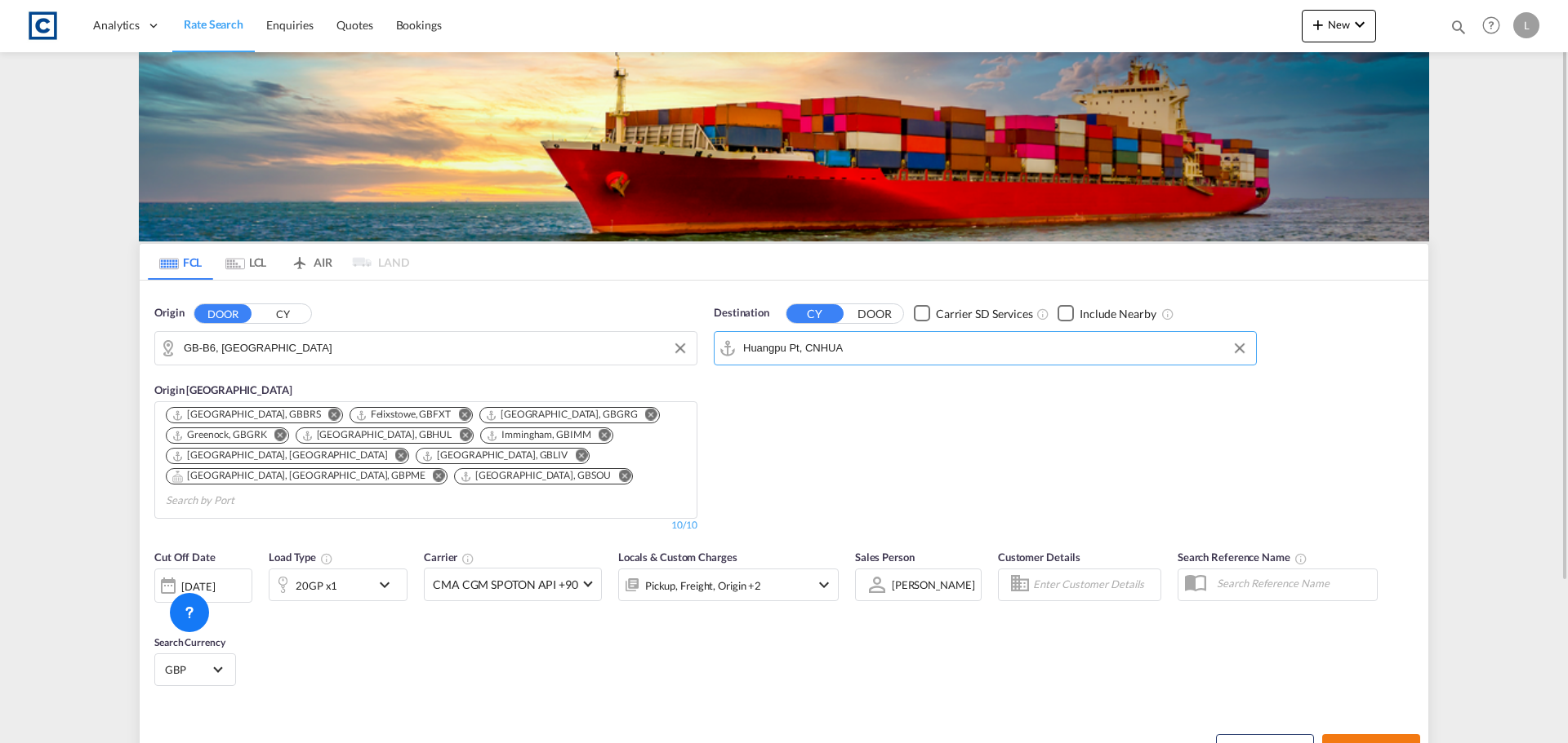
click at [1357, 743] on span "Search Rates" at bounding box center [1370, 750] width 78 height 13
type input "B6 to CNHUA / 4 Sep 2025"
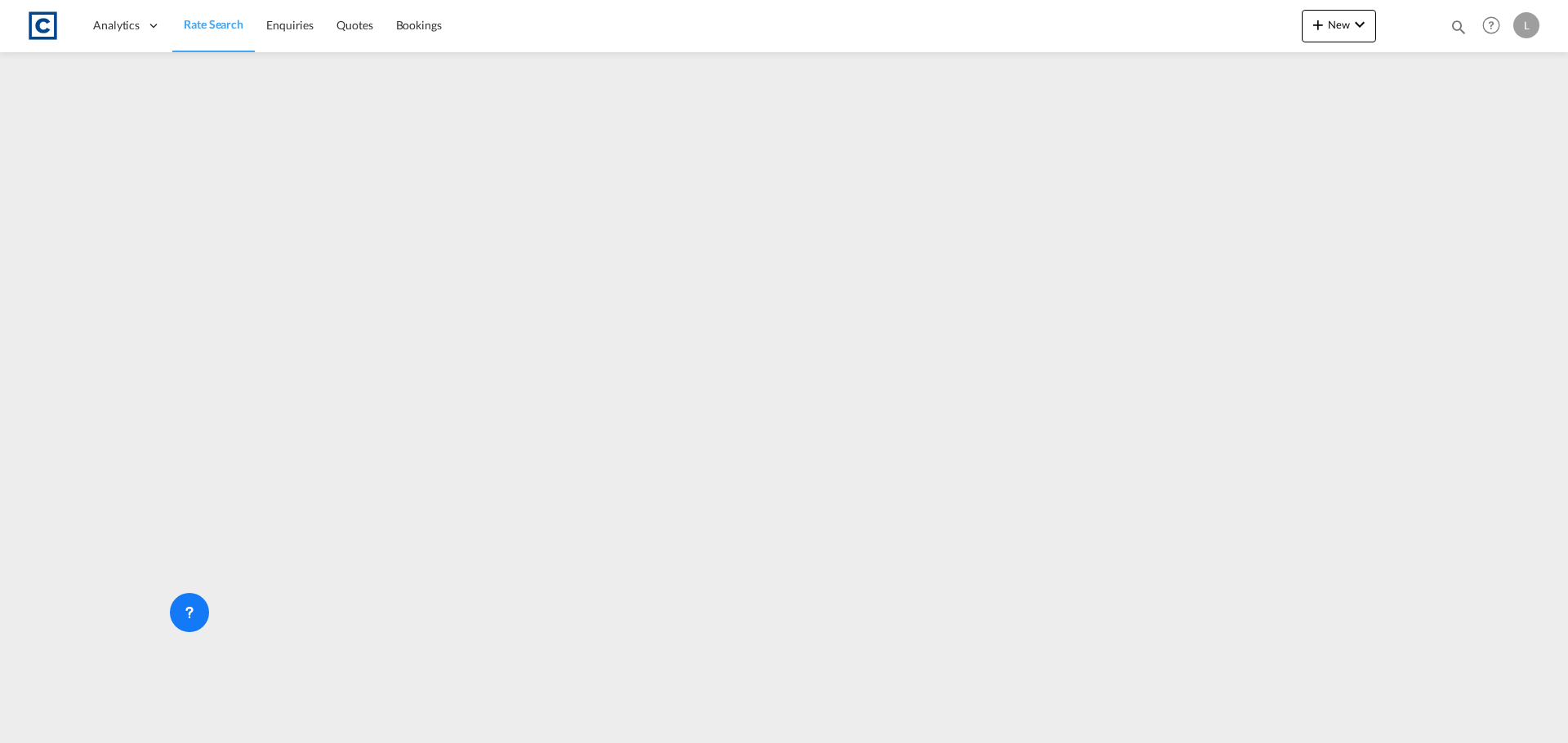
drag, startPoint x: 213, startPoint y: 25, endPoint x: 192, endPoint y: 1, distance: 31.9
click at [213, 25] on span "Rate Search" at bounding box center [213, 24] width 60 height 14
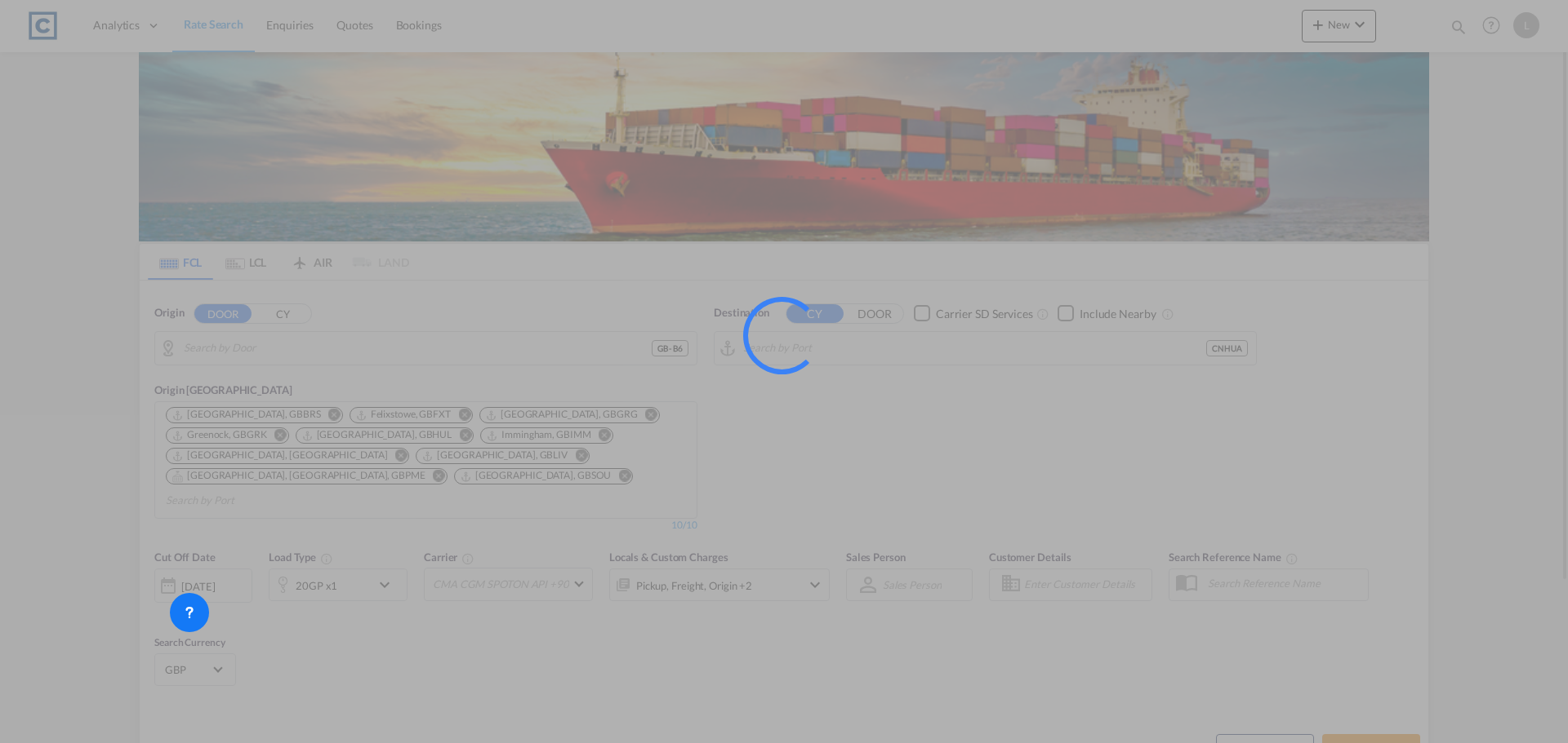
type input "GB-B6, [GEOGRAPHIC_DATA]"
type input "Huangpu Pt, CNHUA"
